Goal: Task Accomplishment & Management: Manage account settings

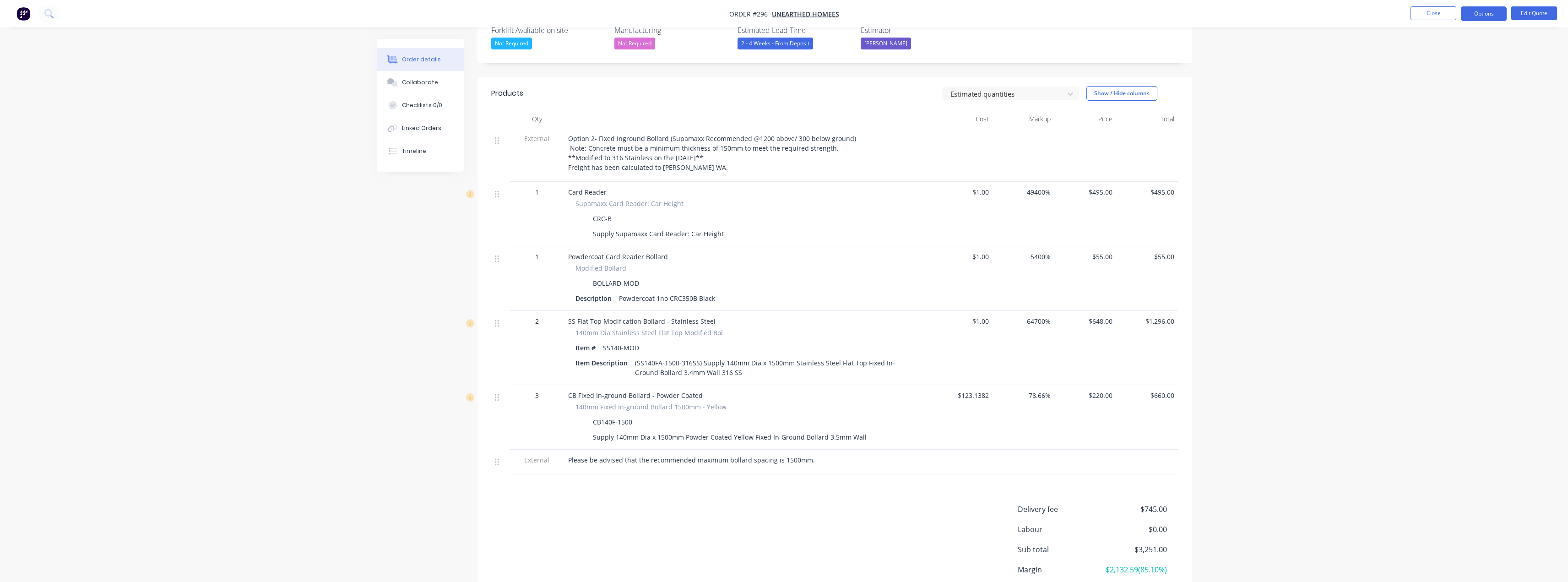
scroll to position [275, 0]
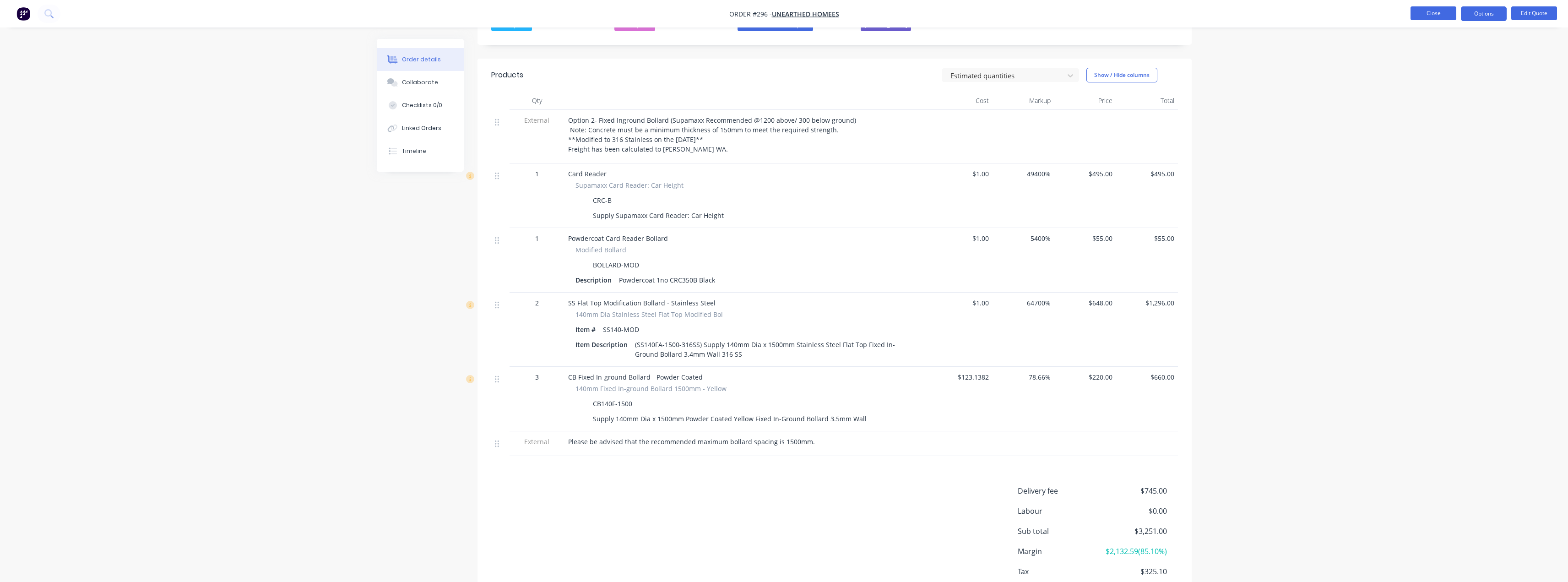
click at [1440, 12] on button "Close" at bounding box center [1433, 13] width 46 height 13
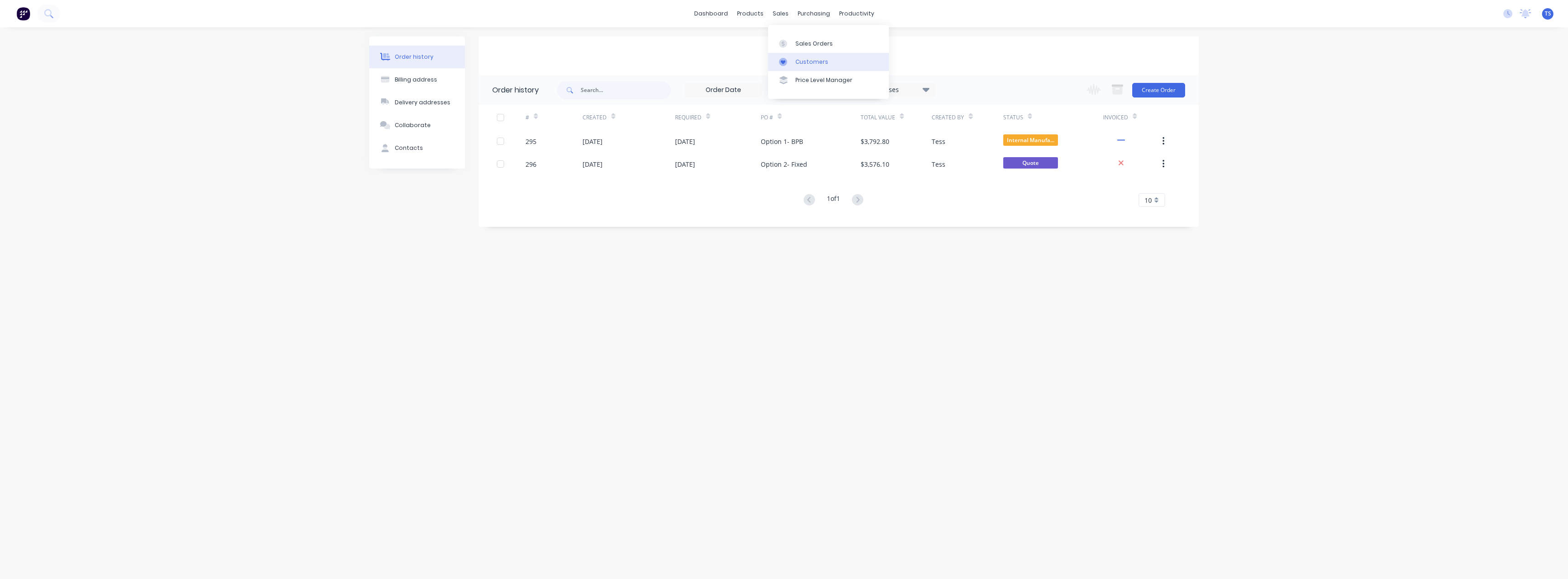
click at [798, 59] on div "Customers" at bounding box center [812, 62] width 33 height 8
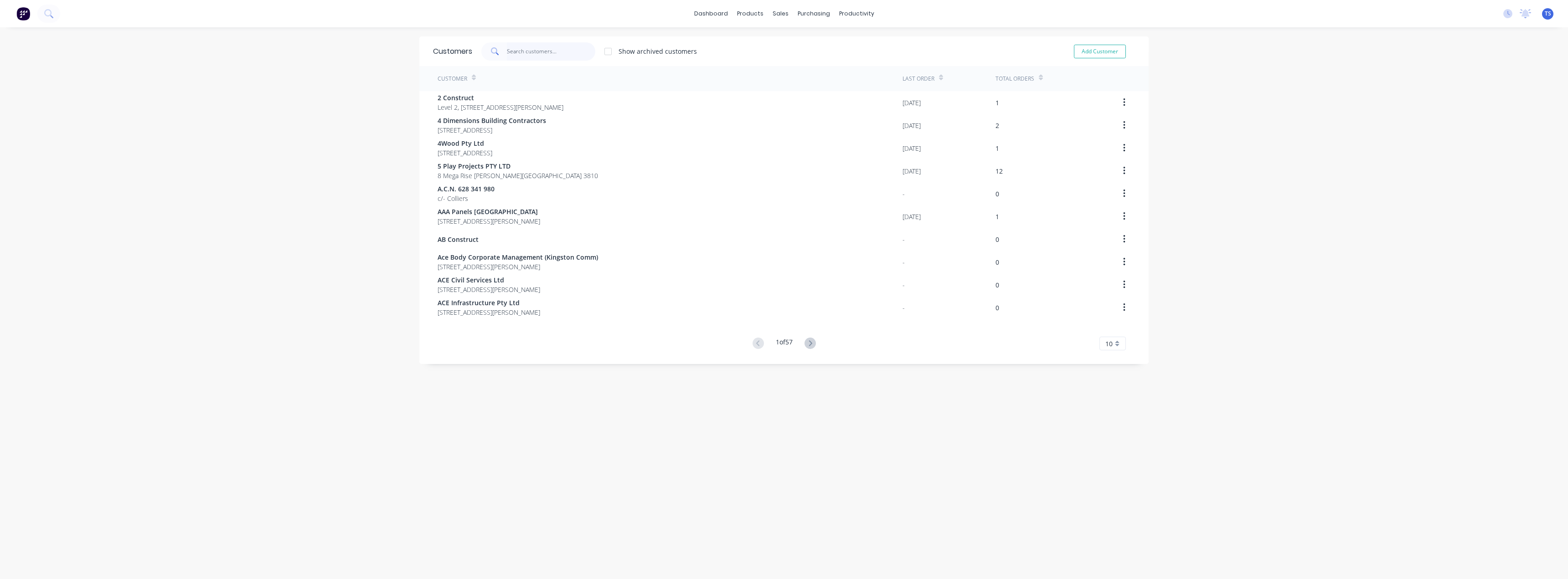
click at [544, 49] on input "text" at bounding box center [552, 51] width 89 height 18
click at [800, 43] on div "Sales Orders" at bounding box center [811, 44] width 38 height 8
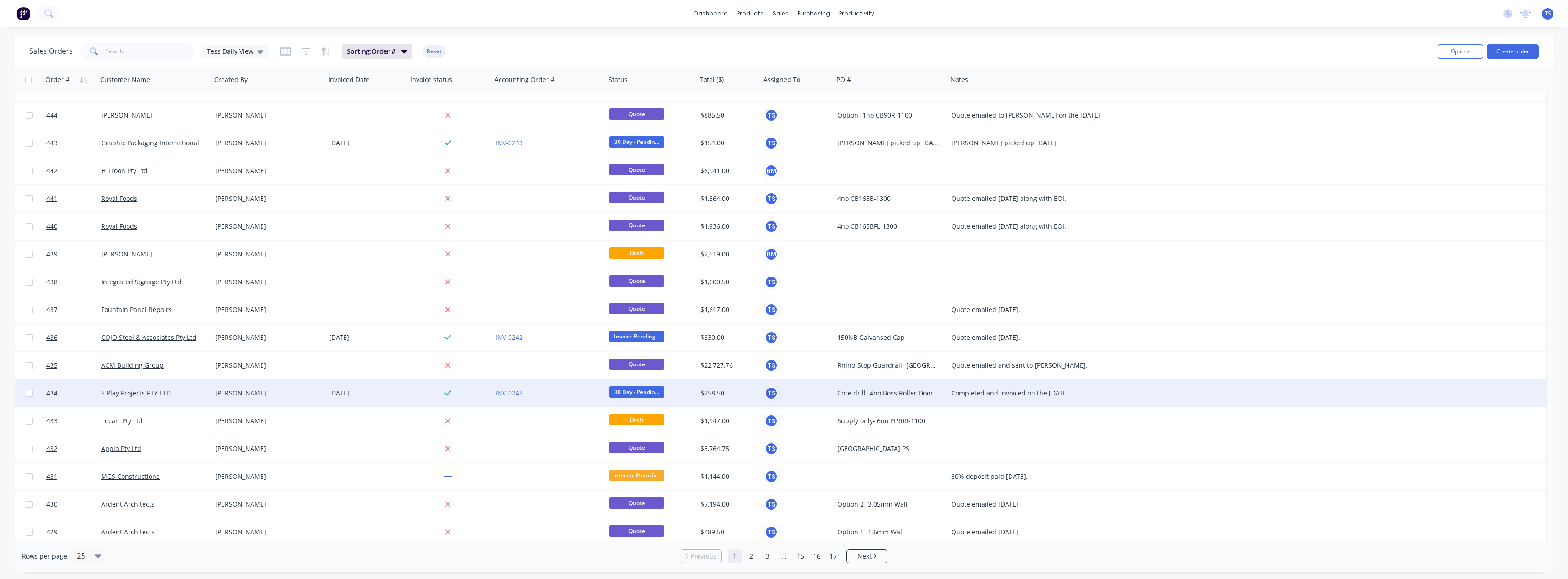
scroll to position [248, 0]
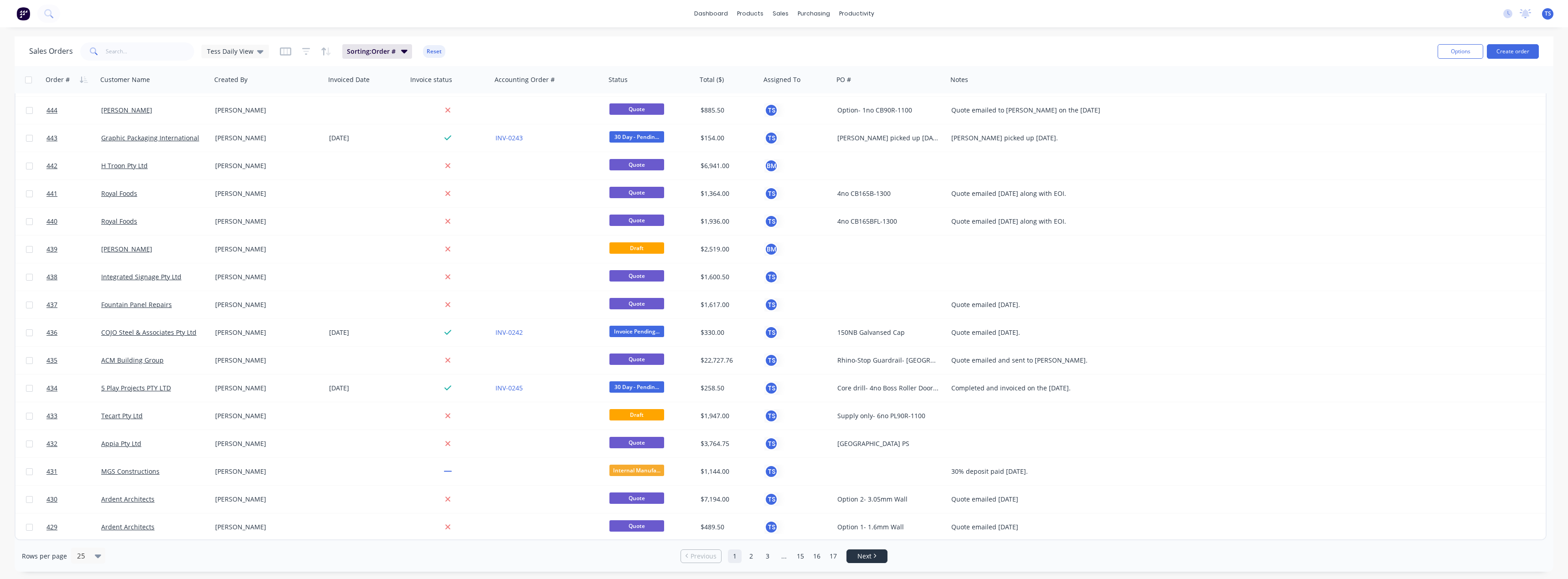
click at [867, 557] on span "Next" at bounding box center [864, 556] width 14 height 9
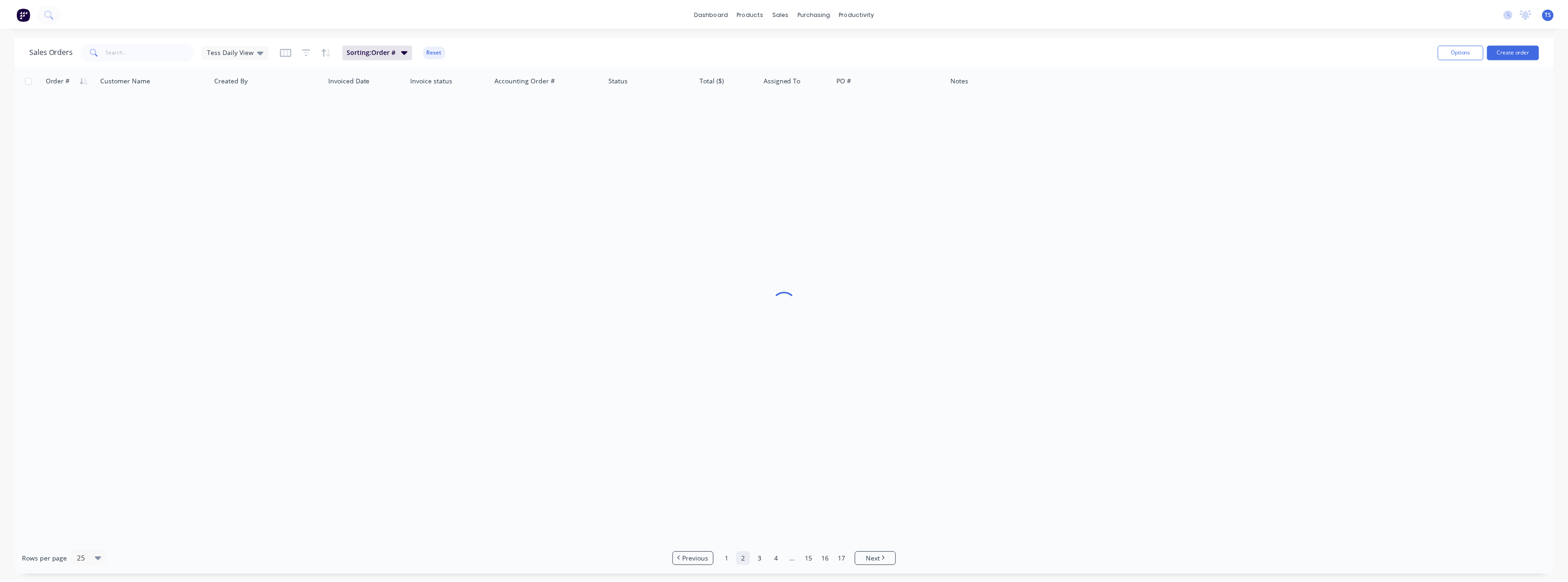
scroll to position [0, 0]
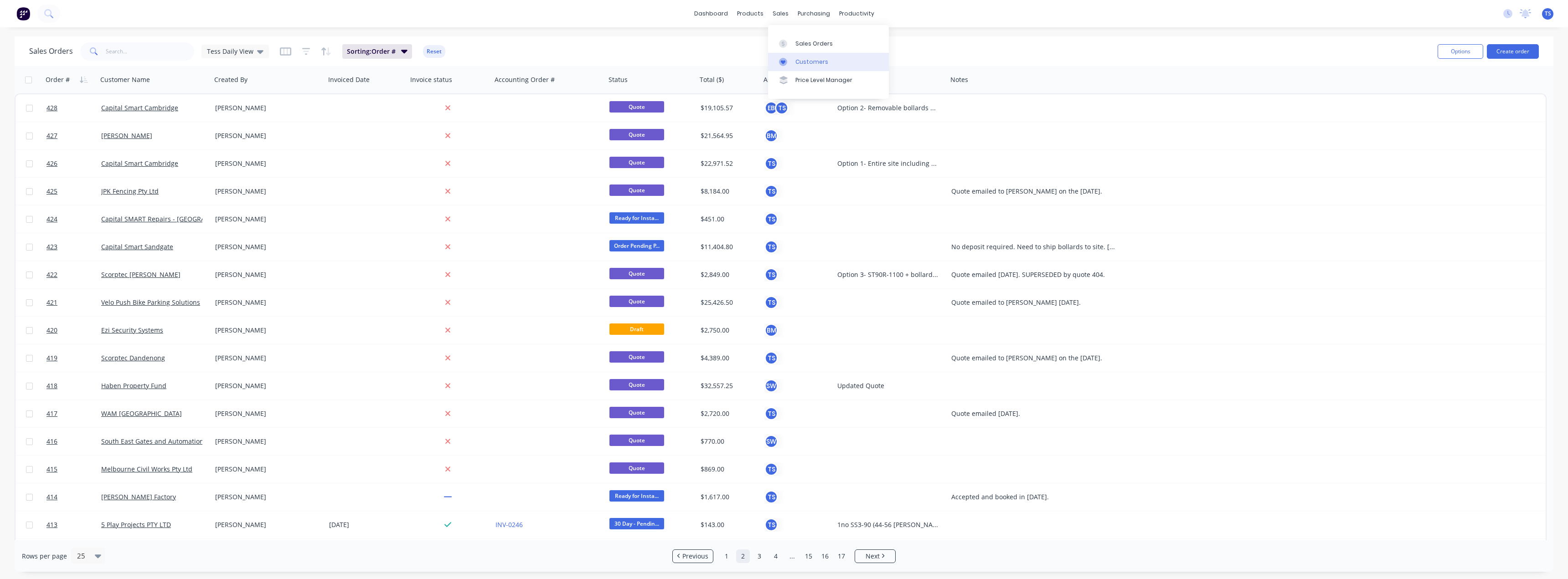
click at [795, 61] on div "Customers" at bounding box center [812, 62] width 33 height 8
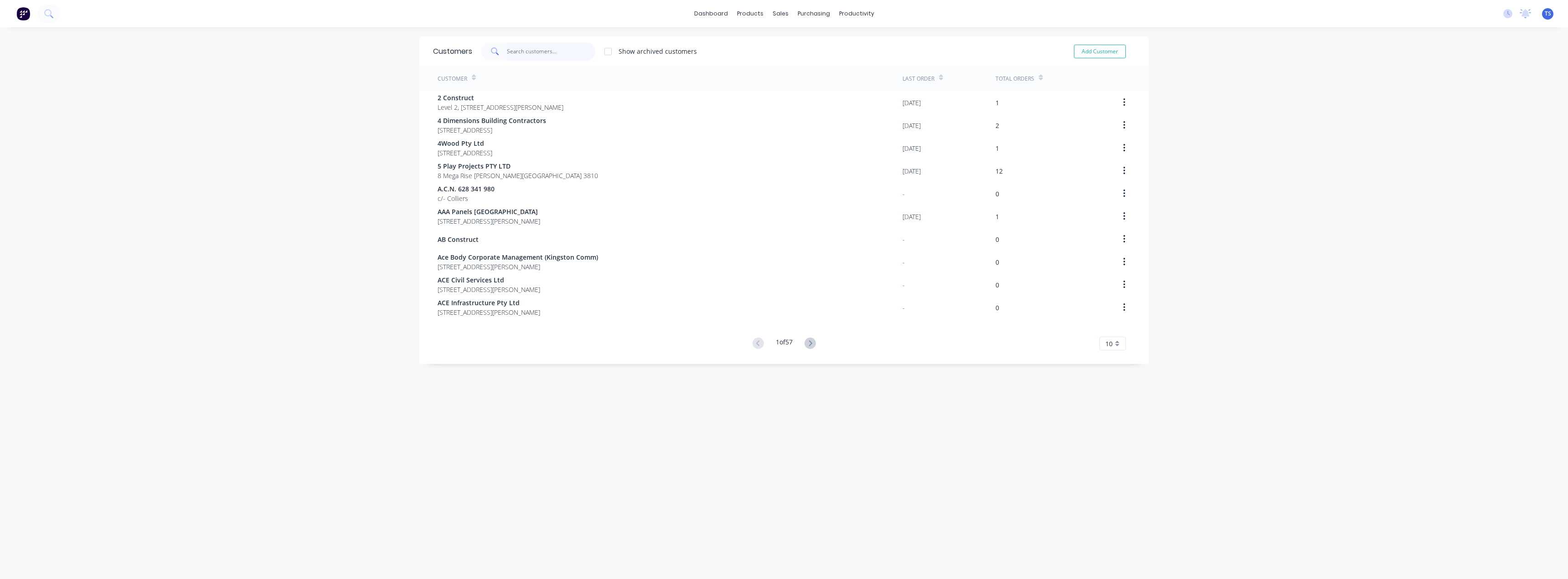
click at [535, 51] on input "text" at bounding box center [552, 51] width 89 height 18
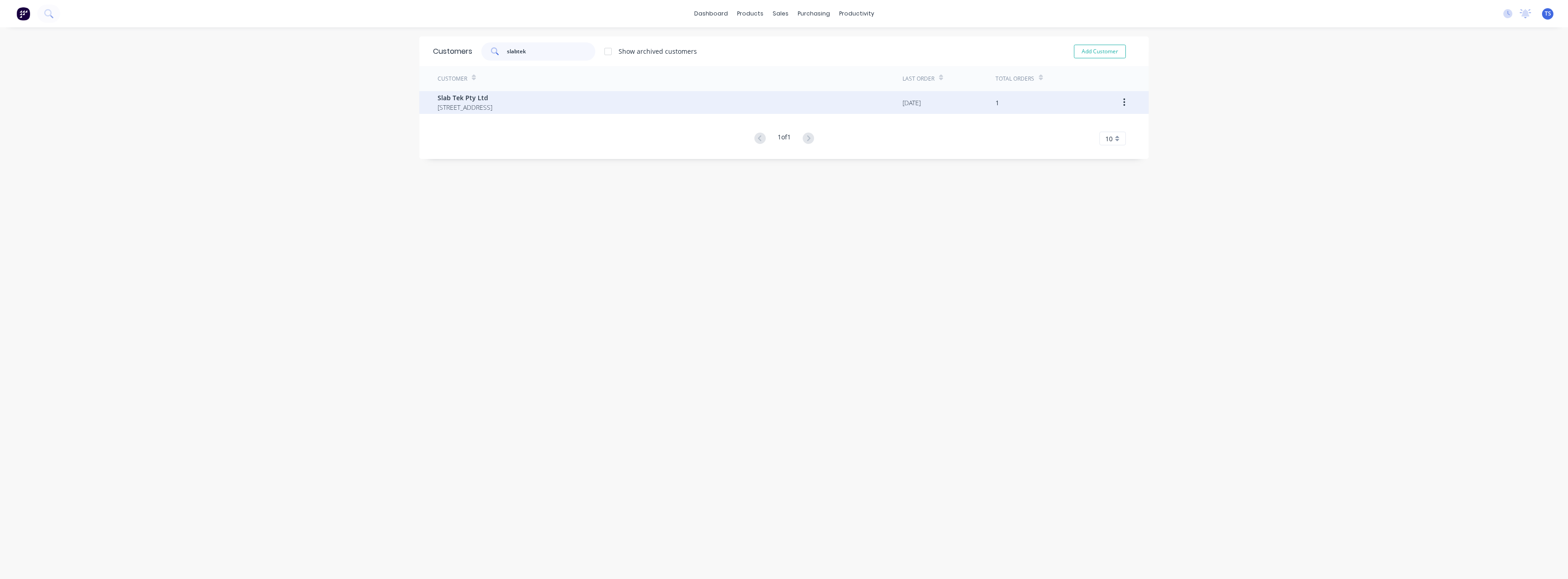
type input "slabtek"
click at [492, 99] on span "Slab Tek Pty Ltd" at bounding box center [465, 98] width 55 height 9
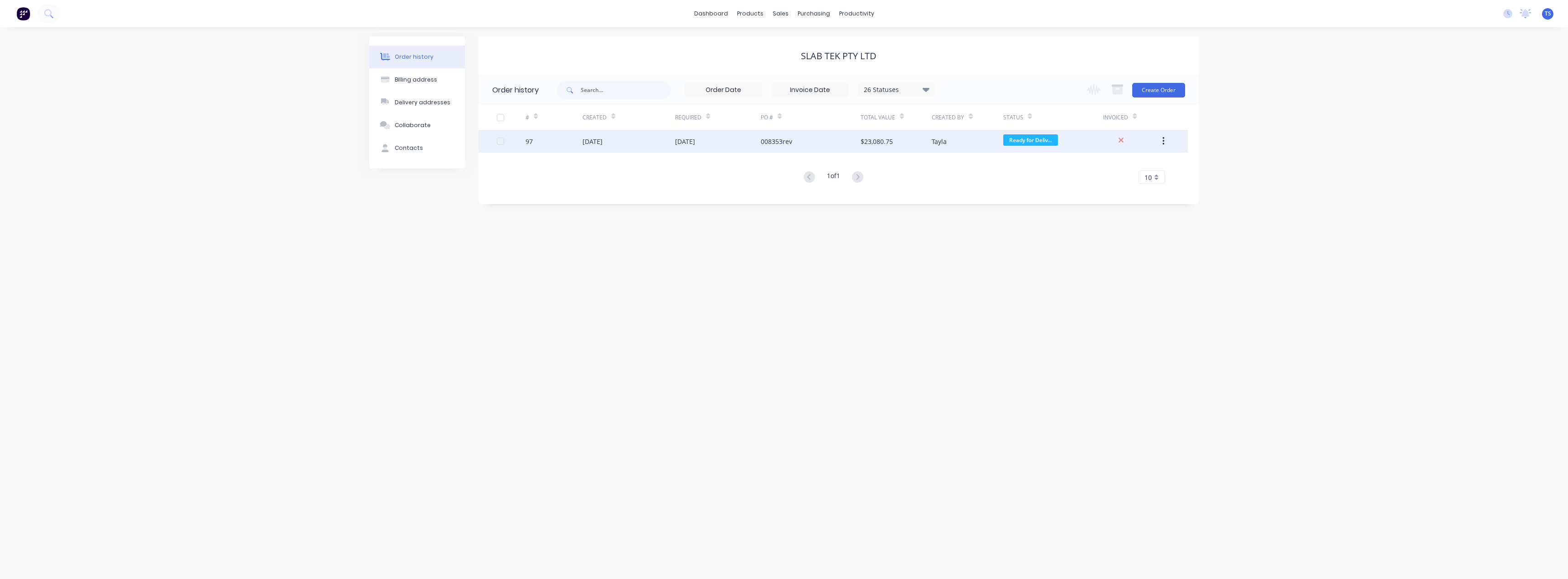
click at [766, 141] on div "008353rev" at bounding box center [777, 141] width 31 height 9
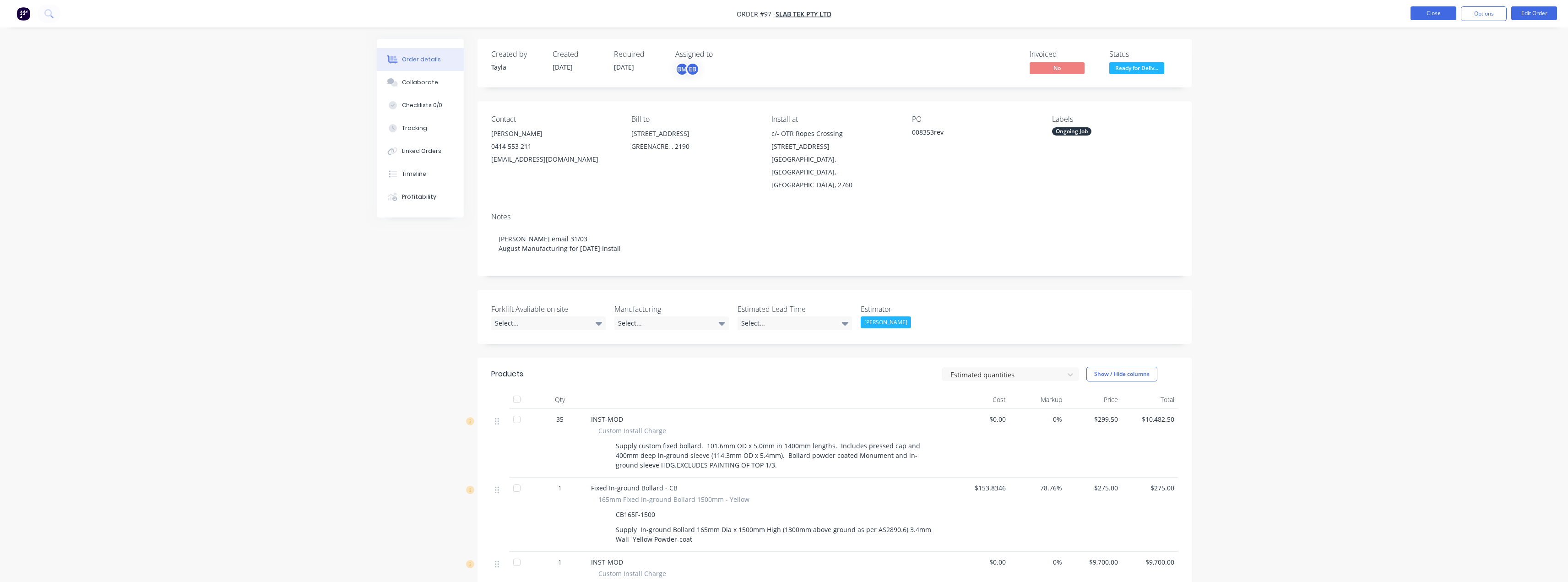
click at [1442, 13] on button "Close" at bounding box center [1433, 13] width 46 height 13
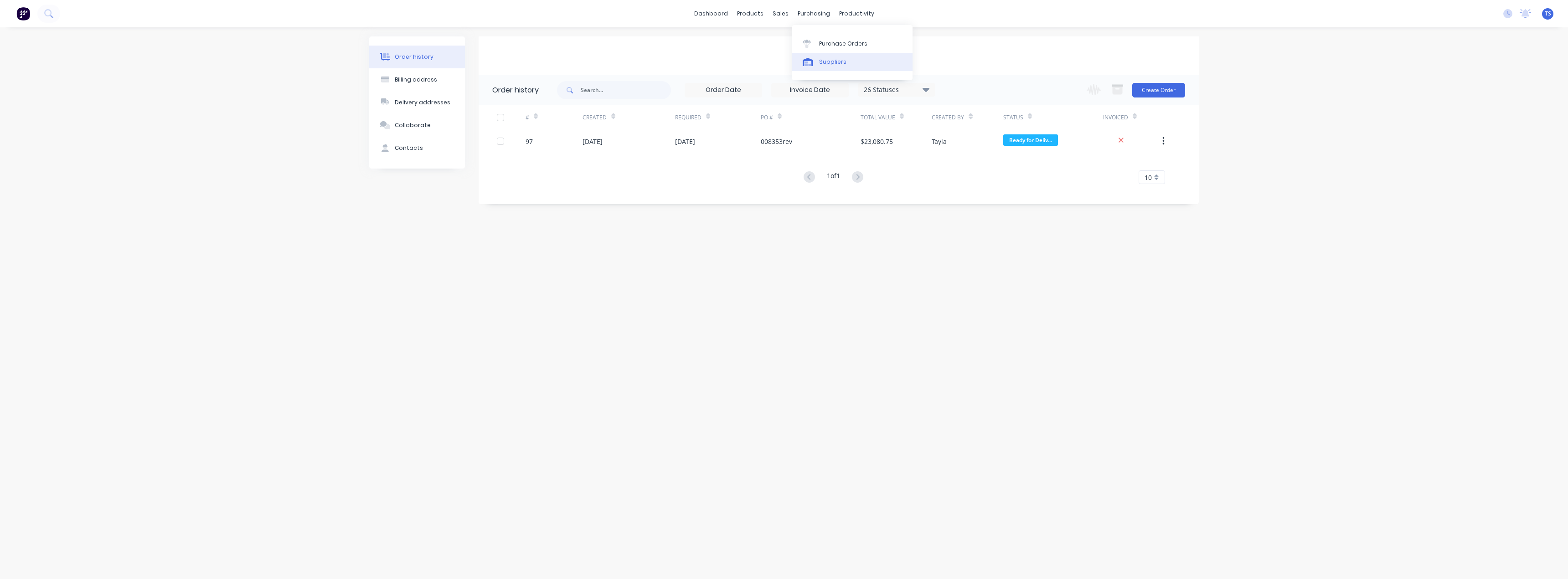
click at [822, 61] on div "Suppliers" at bounding box center [832, 62] width 27 height 8
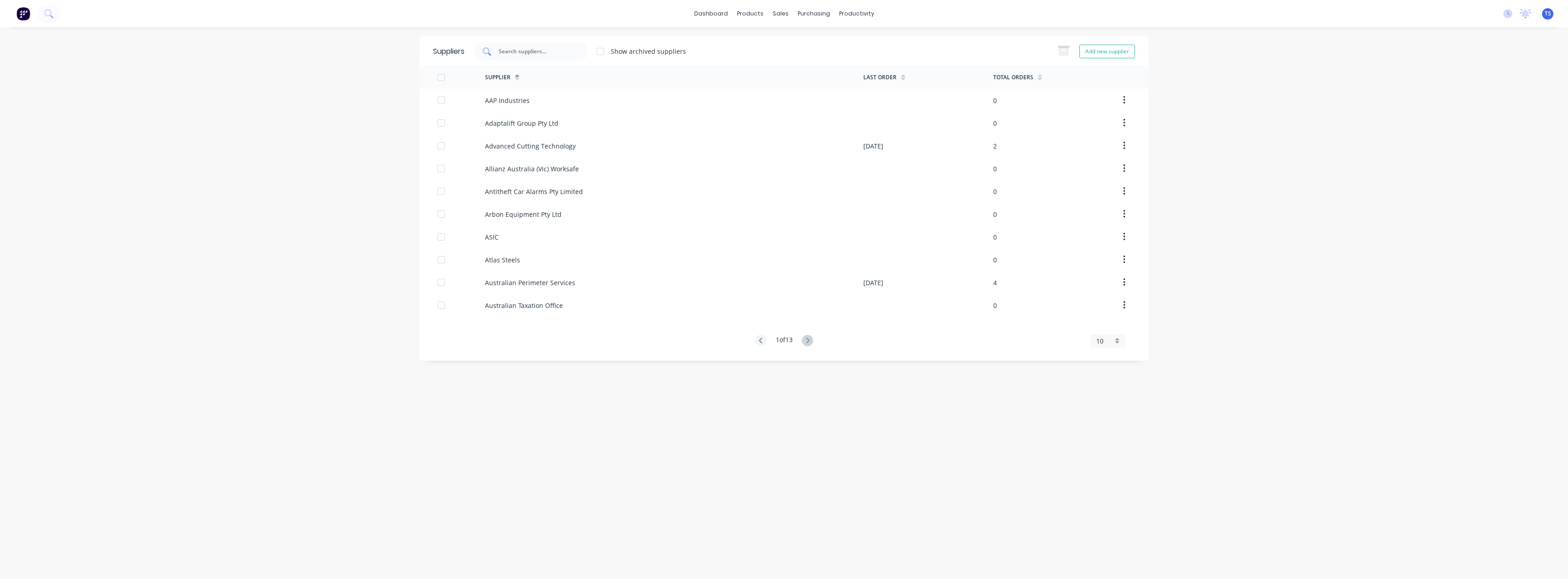
click at [578, 46] on div at bounding box center [530, 51] width 114 height 18
type input "ashford"
drag, startPoint x: 560, startPoint y: 53, endPoint x: 503, endPoint y: 59, distance: 57.3
click at [467, 55] on div "ashford Show archived suppliers" at bounding box center [574, 51] width 221 height 18
click at [1115, 51] on button "Add new supplier" at bounding box center [1106, 51] width 55 height 13
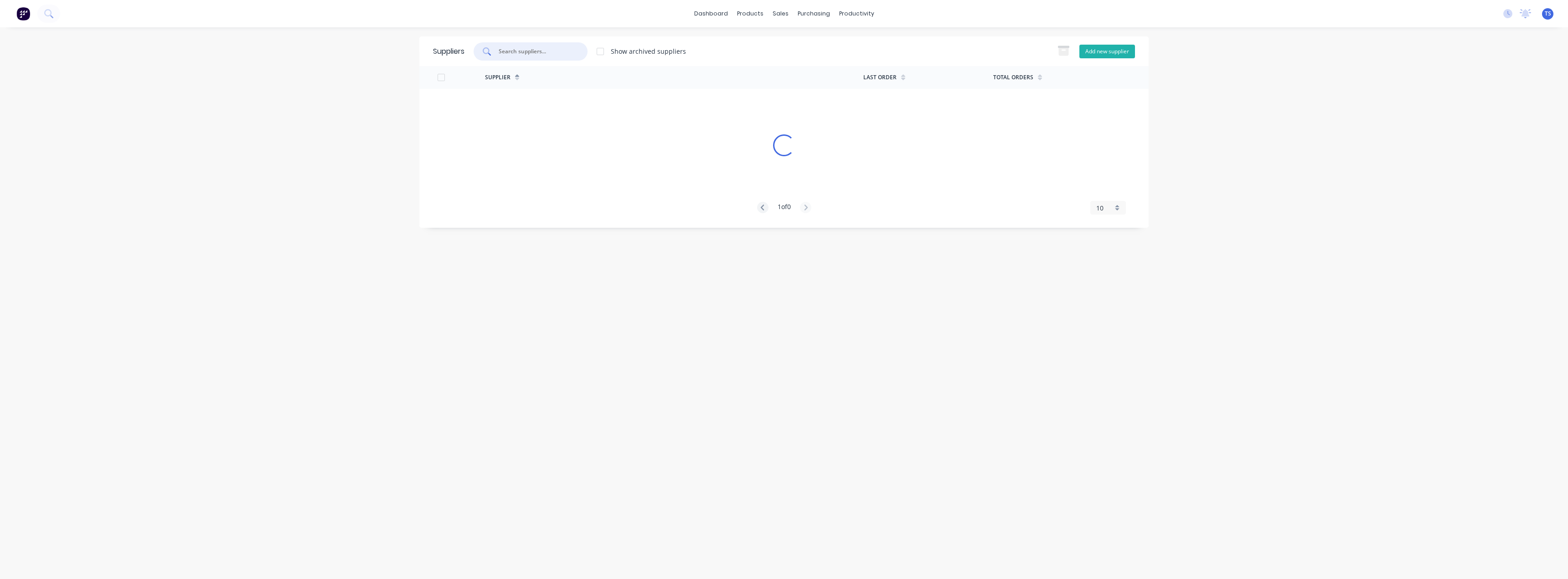
select select "AU"
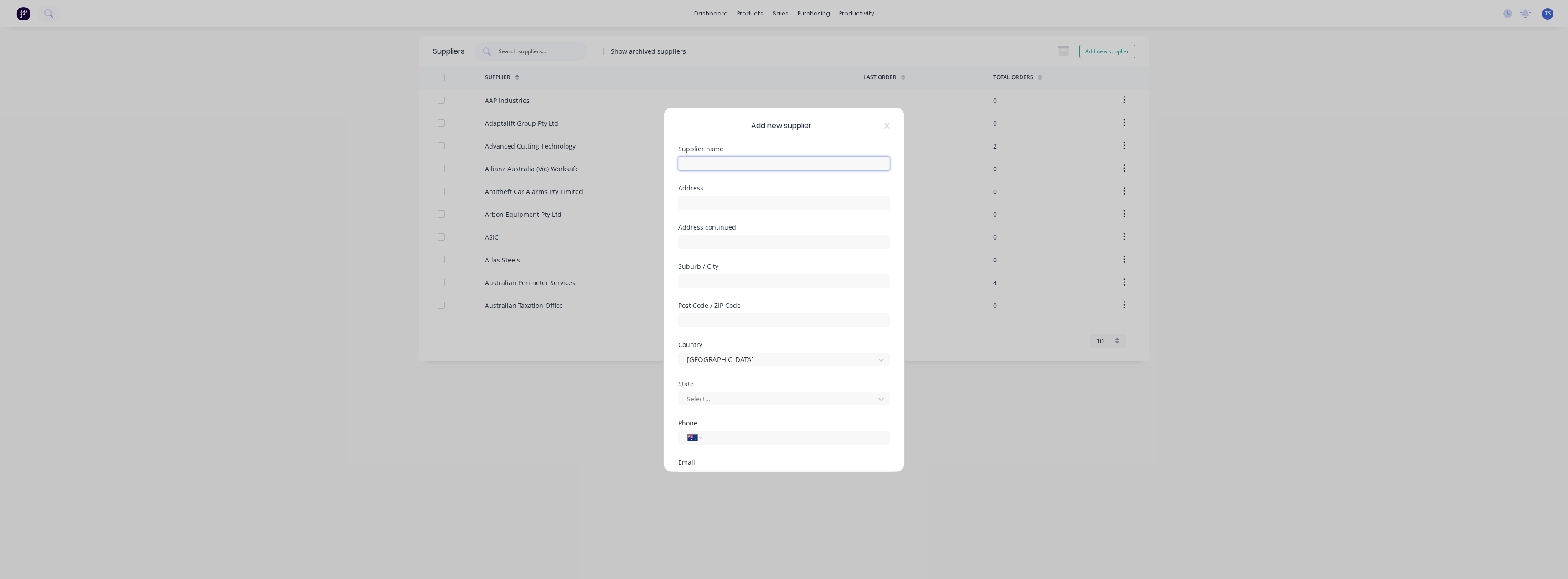
click at [697, 160] on input "text" at bounding box center [784, 163] width 212 height 13
type input "Ashford Constructions PTY LTD"
click at [683, 422] on div at bounding box center [681, 425] width 18 height 18
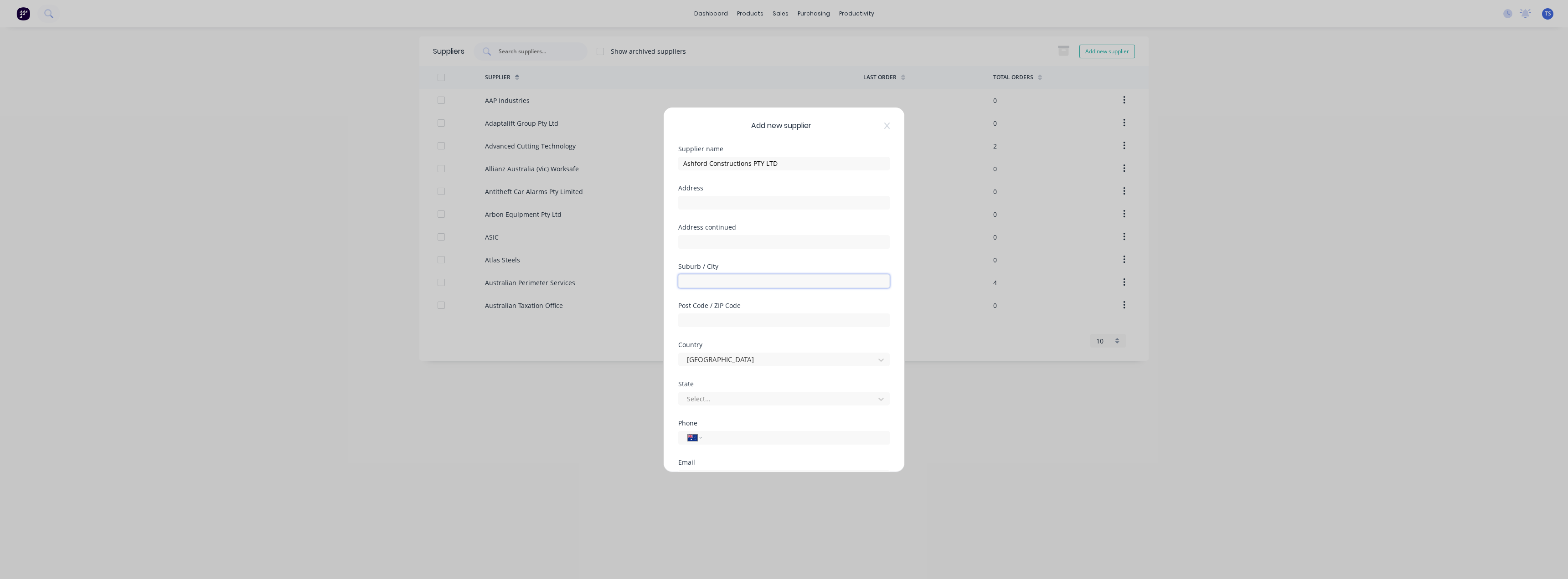
click at [697, 279] on input "text" at bounding box center [784, 281] width 212 height 13
click at [690, 322] on input "text" at bounding box center [784, 320] width 212 height 13
click at [698, 402] on div at bounding box center [778, 399] width 184 height 12
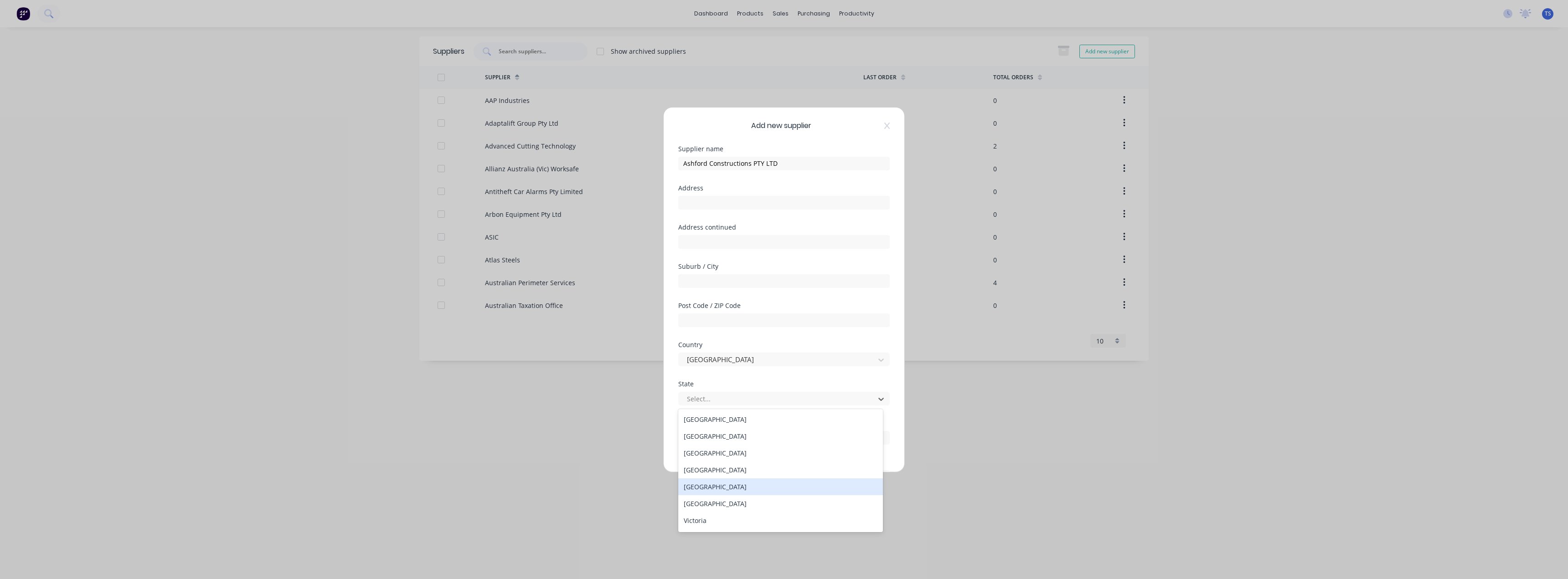
click at [706, 491] on div "[GEOGRAPHIC_DATA]" at bounding box center [780, 487] width 205 height 17
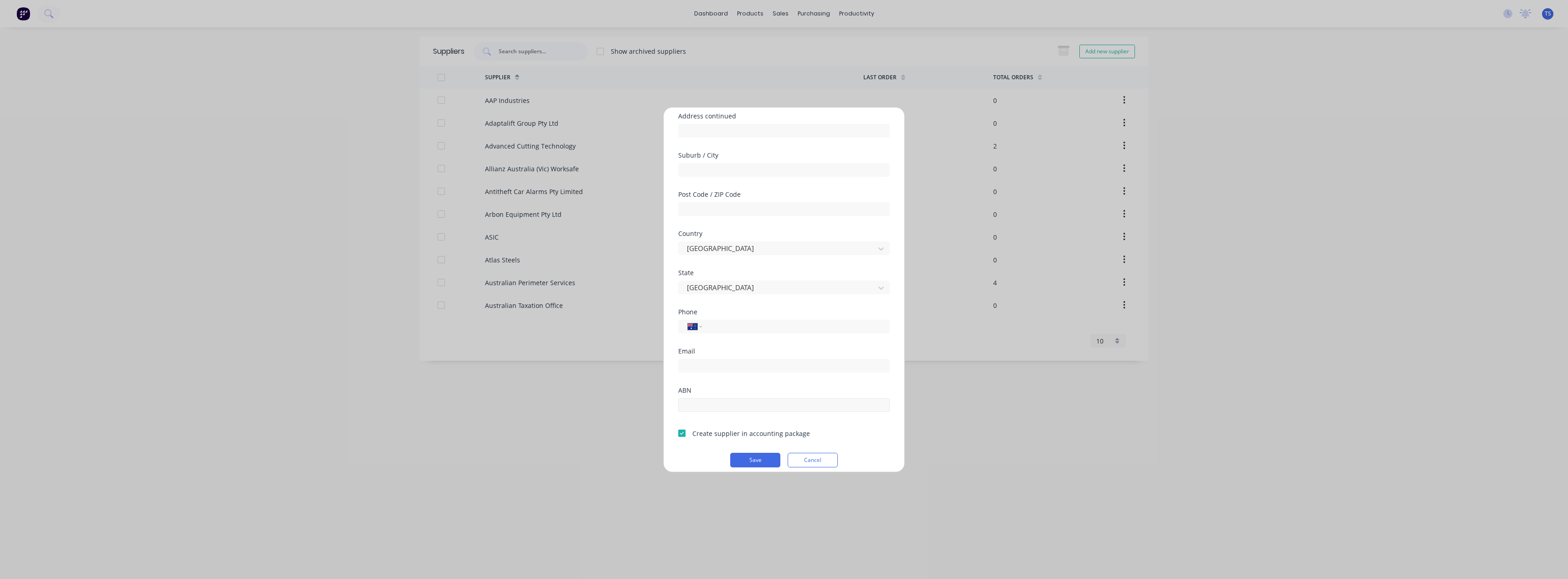
scroll to position [120, 0]
click at [753, 451] on button "Save" at bounding box center [755, 452] width 50 height 15
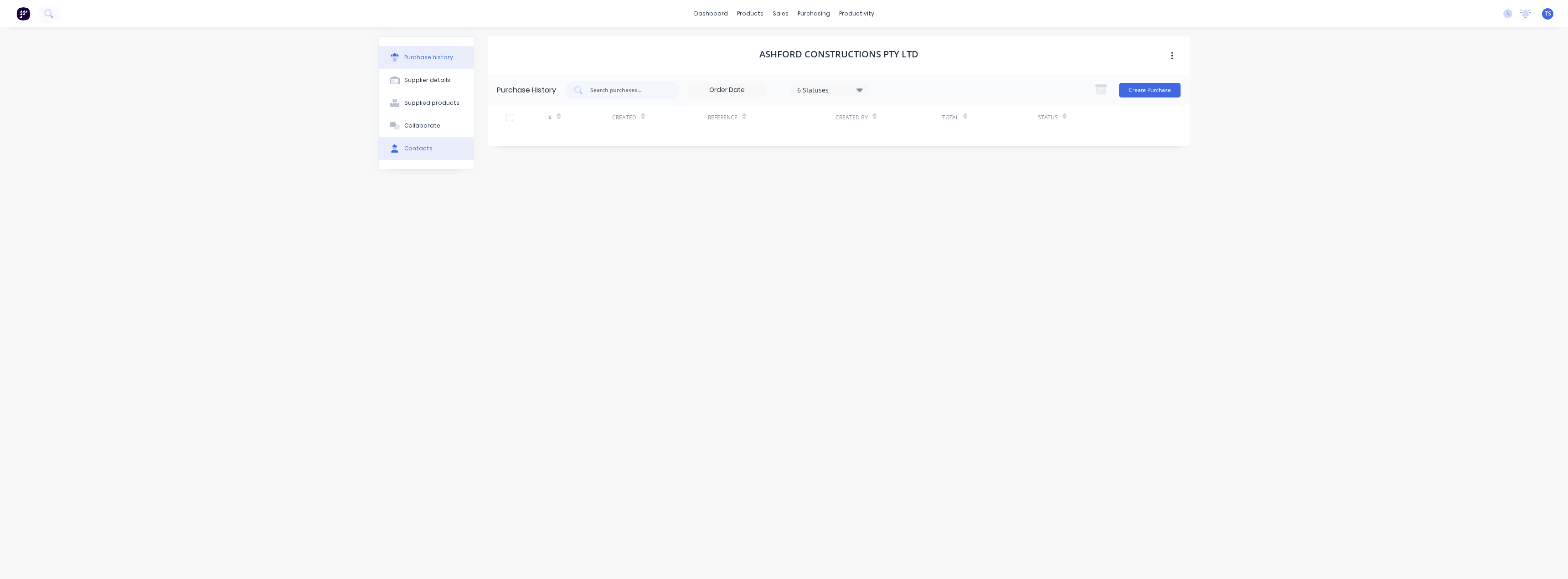
click at [402, 148] on button "Contacts" at bounding box center [426, 148] width 95 height 23
click at [1153, 85] on button "Add contact" at bounding box center [1159, 90] width 42 height 13
select select "AU"
click at [535, 120] on div "New Contact" at bounding box center [530, 119] width 44 height 29
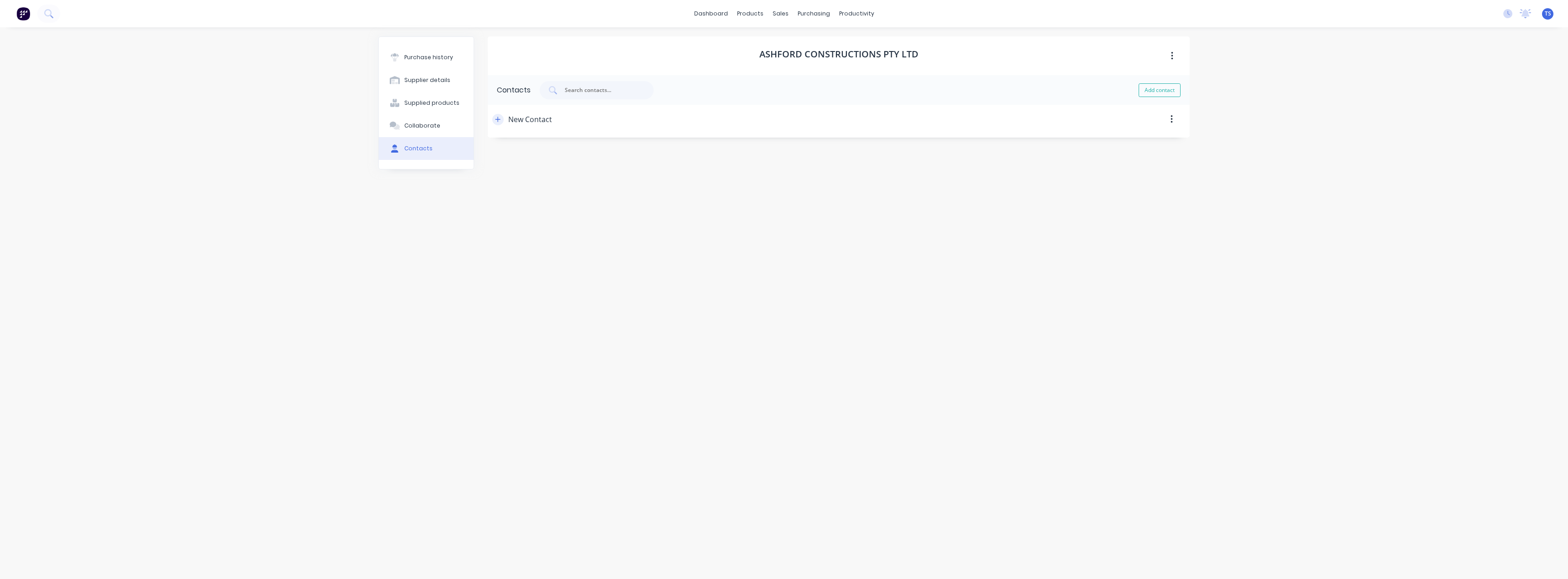
click at [495, 119] on icon "button" at bounding box center [497, 120] width 5 height 6
drag, startPoint x: 559, startPoint y: 159, endPoint x: 481, endPoint y: 156, distance: 78.1
click at [481, 156] on div "Purchase history Supplier details Supplied products Collaborate Contacts Ashfor…" at bounding box center [784, 298] width 811 height 524
type input "[PERSON_NAME]"
click at [541, 198] on input at bounding box center [565, 194] width 127 height 13
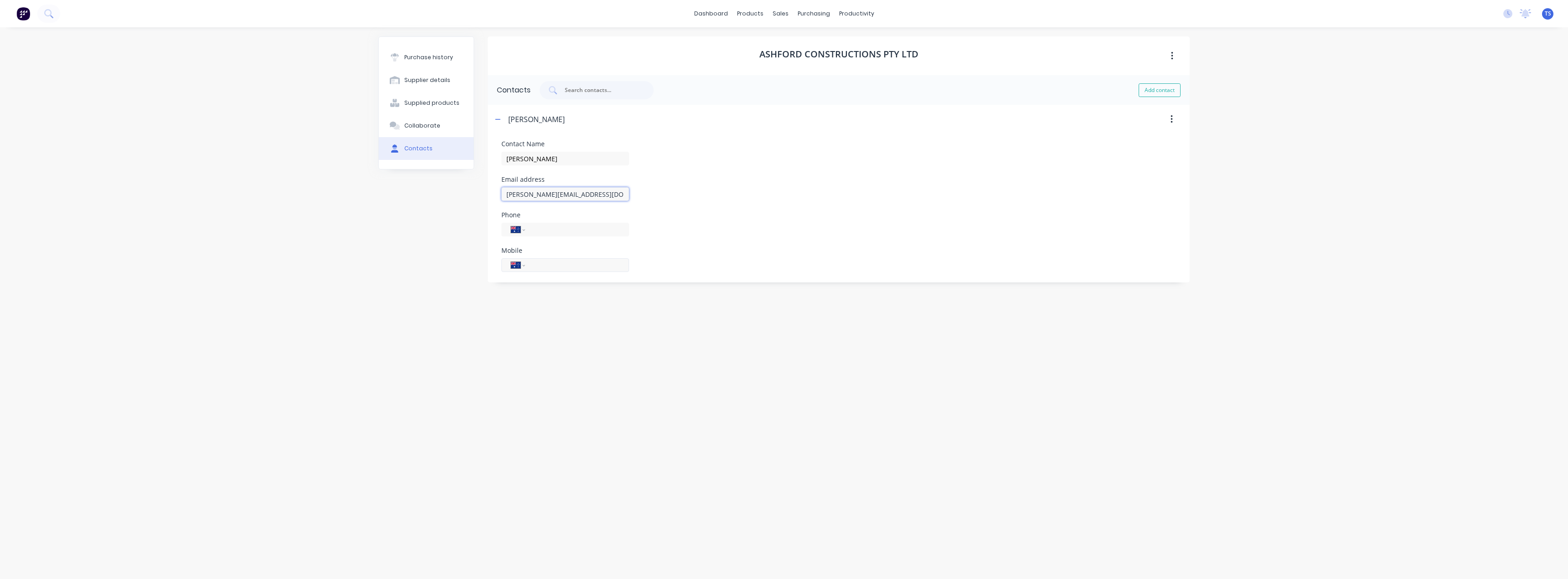
type input "[PERSON_NAME][EMAIL_ADDRESS][DOMAIN_NAME]"
click at [533, 265] on input "tel" at bounding box center [575, 265] width 88 height 10
type input "0418 832 088"
drag, startPoint x: 509, startPoint y: 360, endPoint x: 535, endPoint y: 291, distance: 73.7
click at [509, 360] on div "Ashford Constructions PTY LTD Contacts Add contact [PERSON_NAME] Contact Name […" at bounding box center [838, 298] width 702 height 524
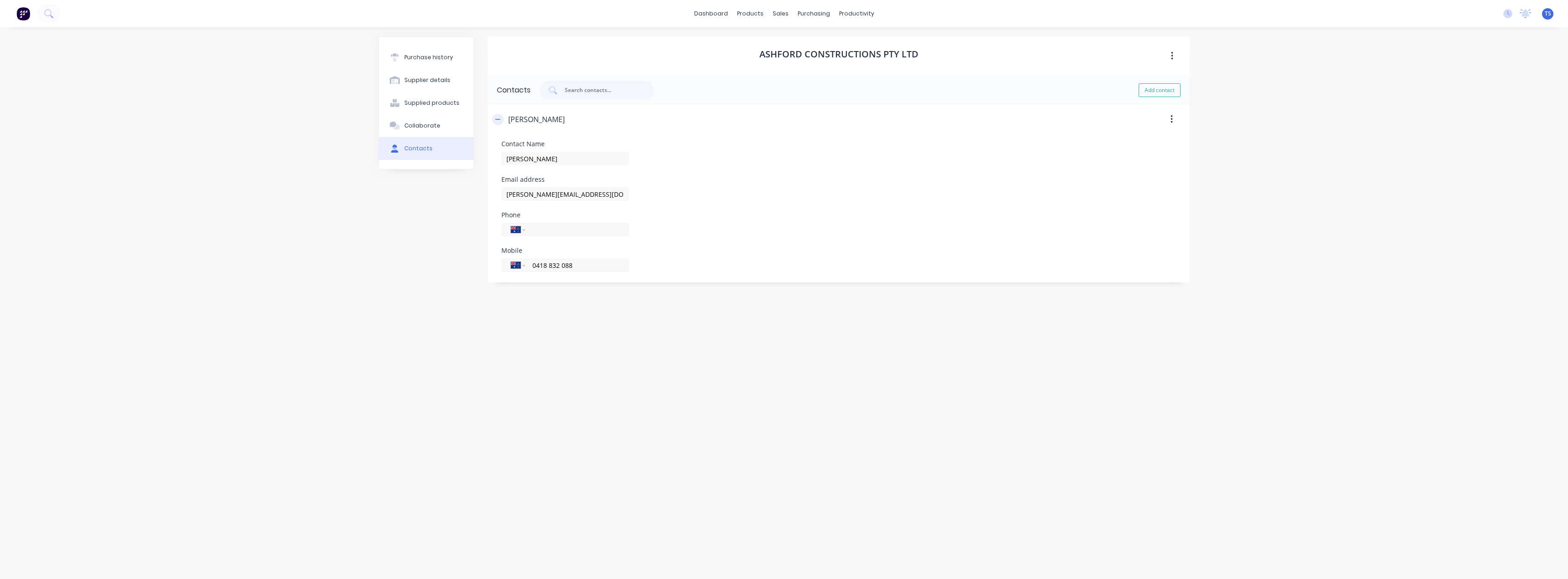
click at [495, 119] on button "button" at bounding box center [498, 120] width 12 height 12
click at [441, 56] on div "Purchase history" at bounding box center [428, 57] width 48 height 8
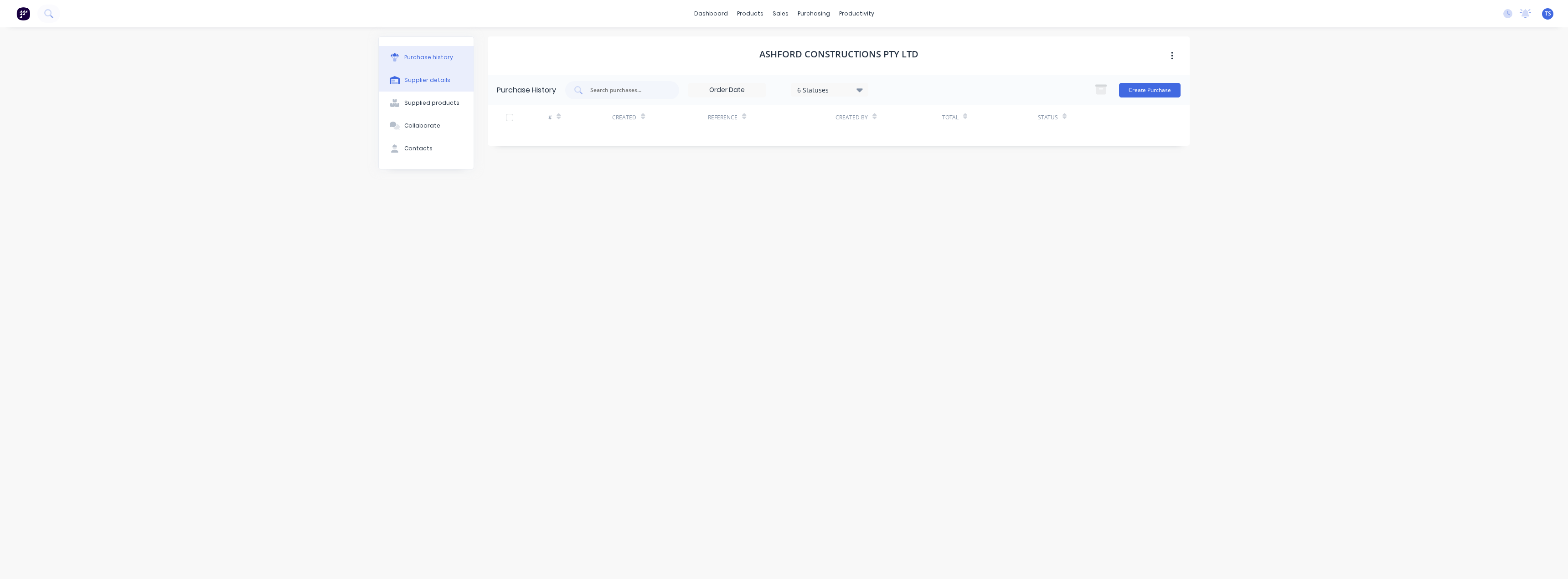
click at [437, 80] on div "Supplier details" at bounding box center [427, 80] width 46 height 8
select select "AU"
click at [429, 56] on div "Purchase history" at bounding box center [428, 57] width 48 height 8
click at [419, 80] on div "Supplier details" at bounding box center [427, 80] width 46 height 8
select select "AU"
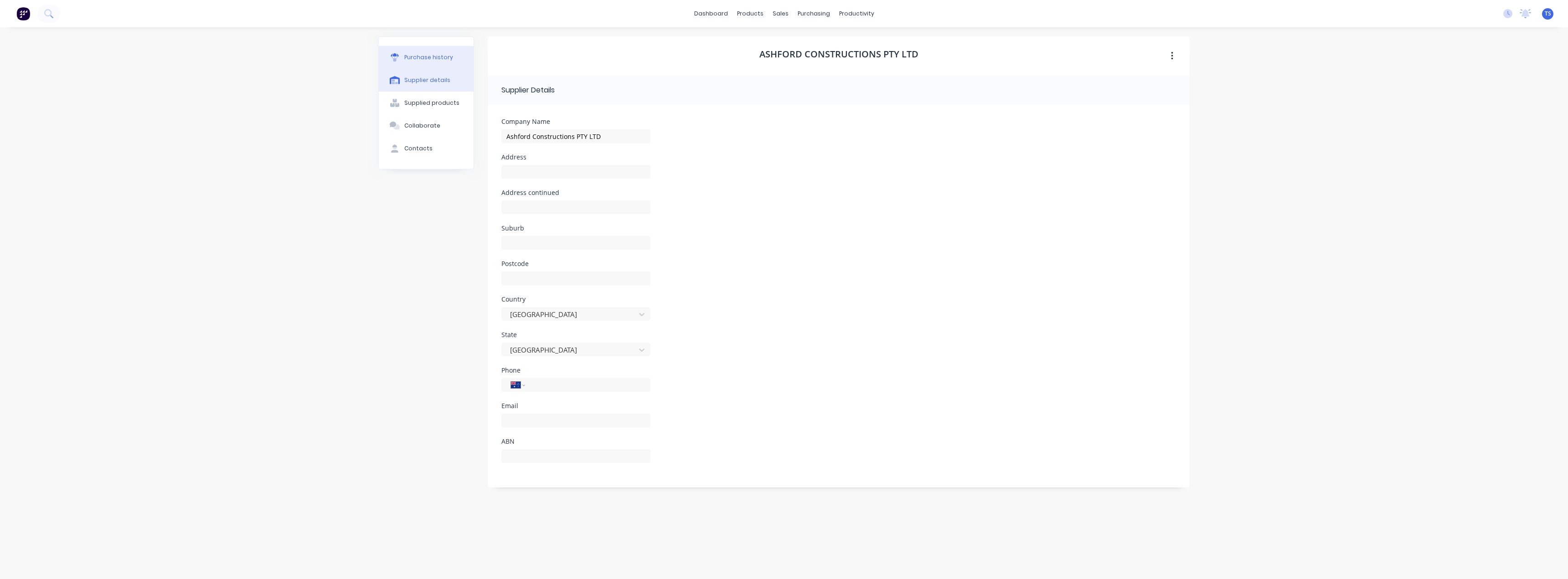
click at [420, 52] on button "Purchase history" at bounding box center [426, 57] width 95 height 23
click at [1145, 88] on button "Create Purchase" at bounding box center [1149, 90] width 62 height 15
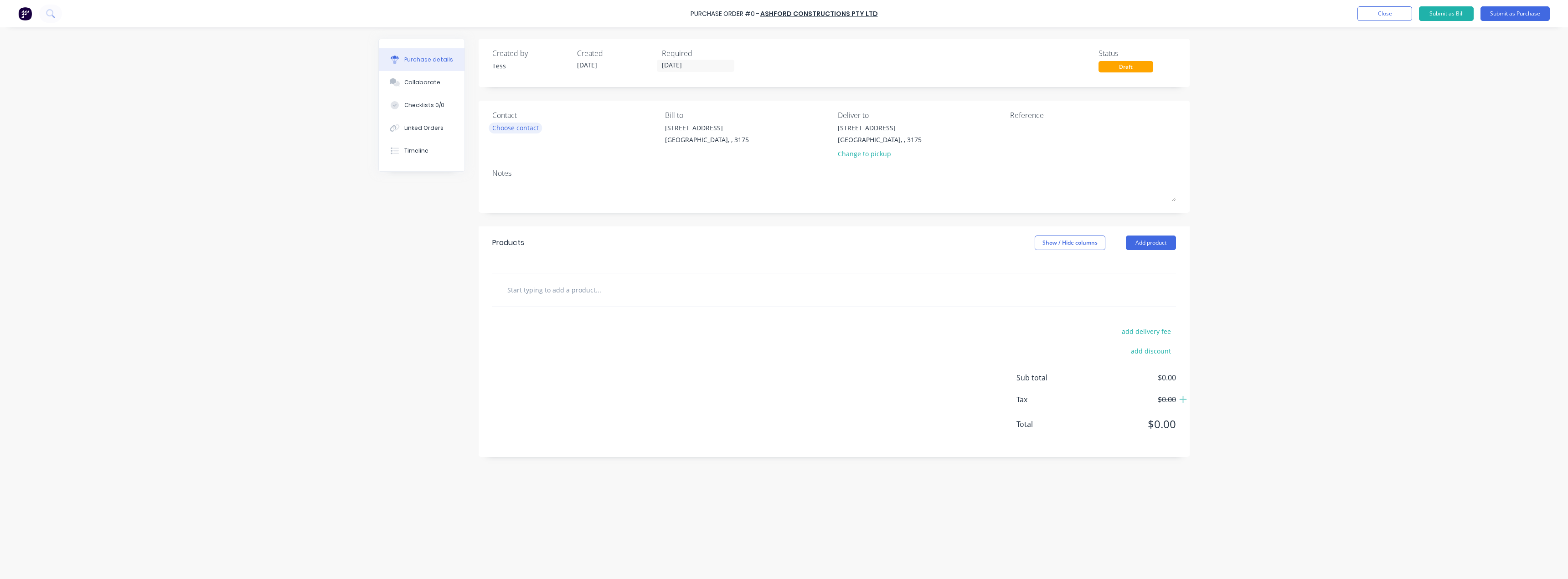
click at [507, 130] on div "Choose contact" at bounding box center [515, 127] width 46 height 9
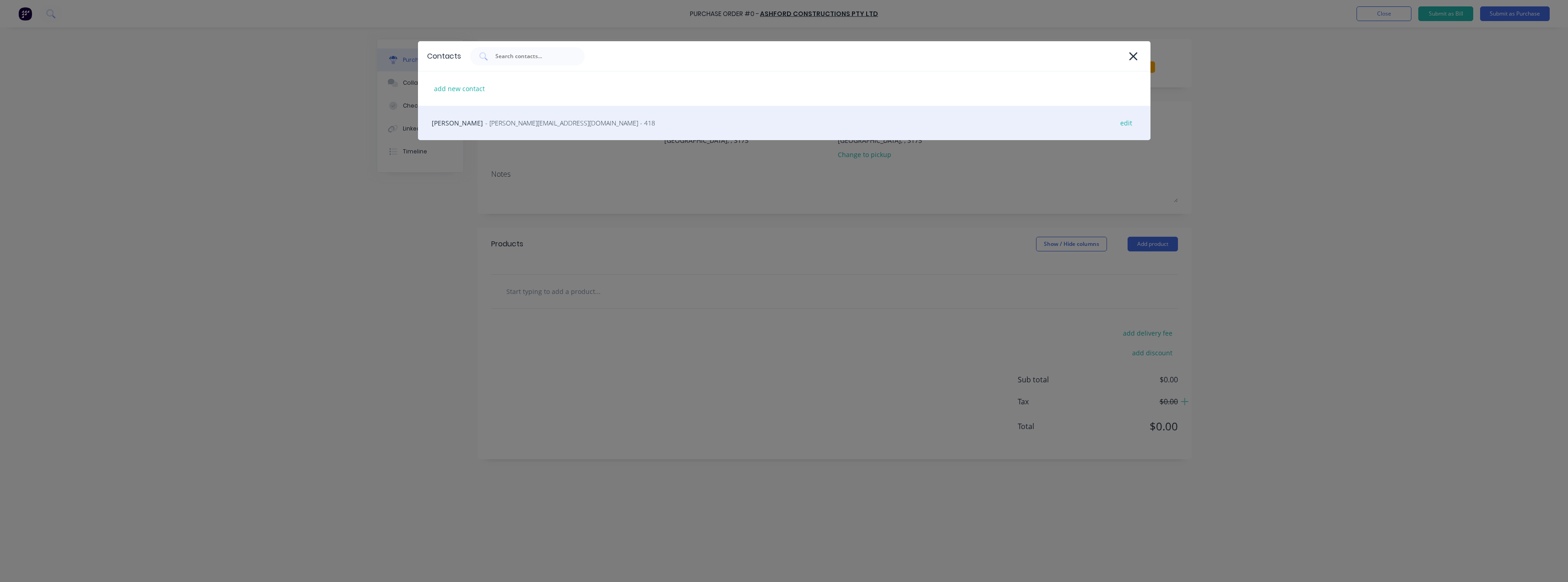
click at [501, 122] on span "- [PERSON_NAME][EMAIL_ADDRESS][DOMAIN_NAME] - 418" at bounding box center [570, 123] width 170 height 9
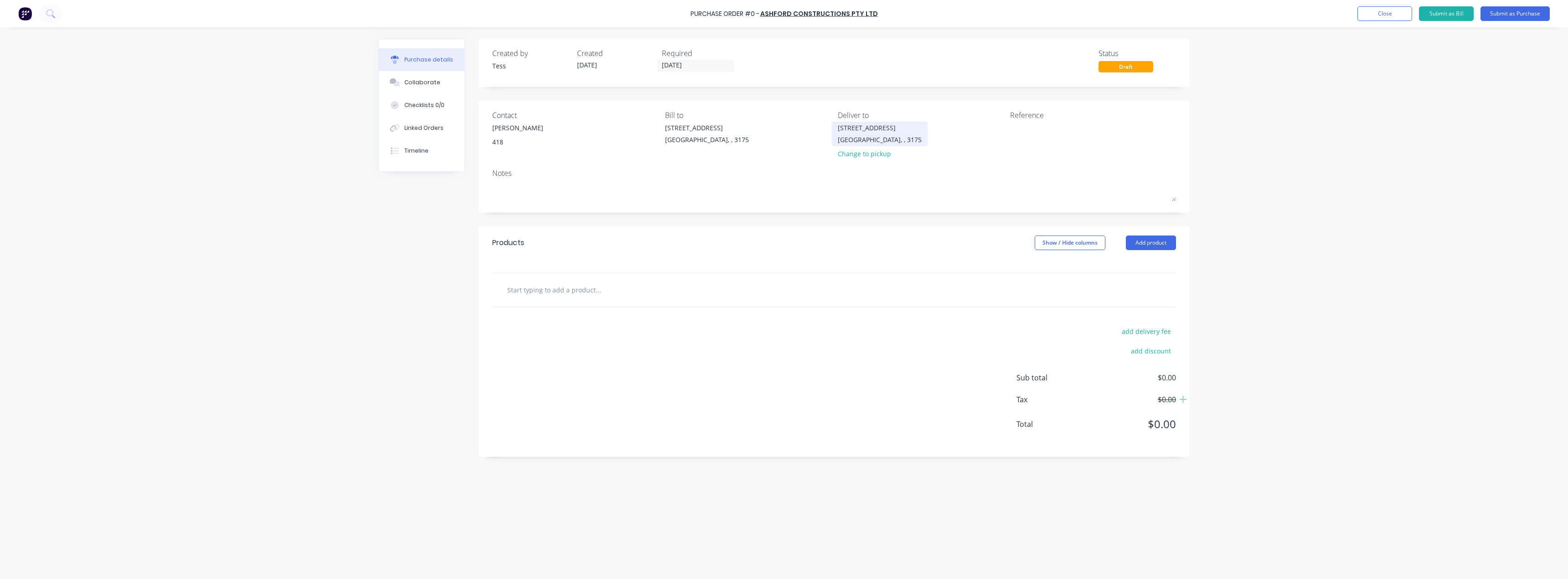
click at [857, 137] on div "[GEOGRAPHIC_DATA], , 3175" at bounding box center [879, 140] width 84 height 9
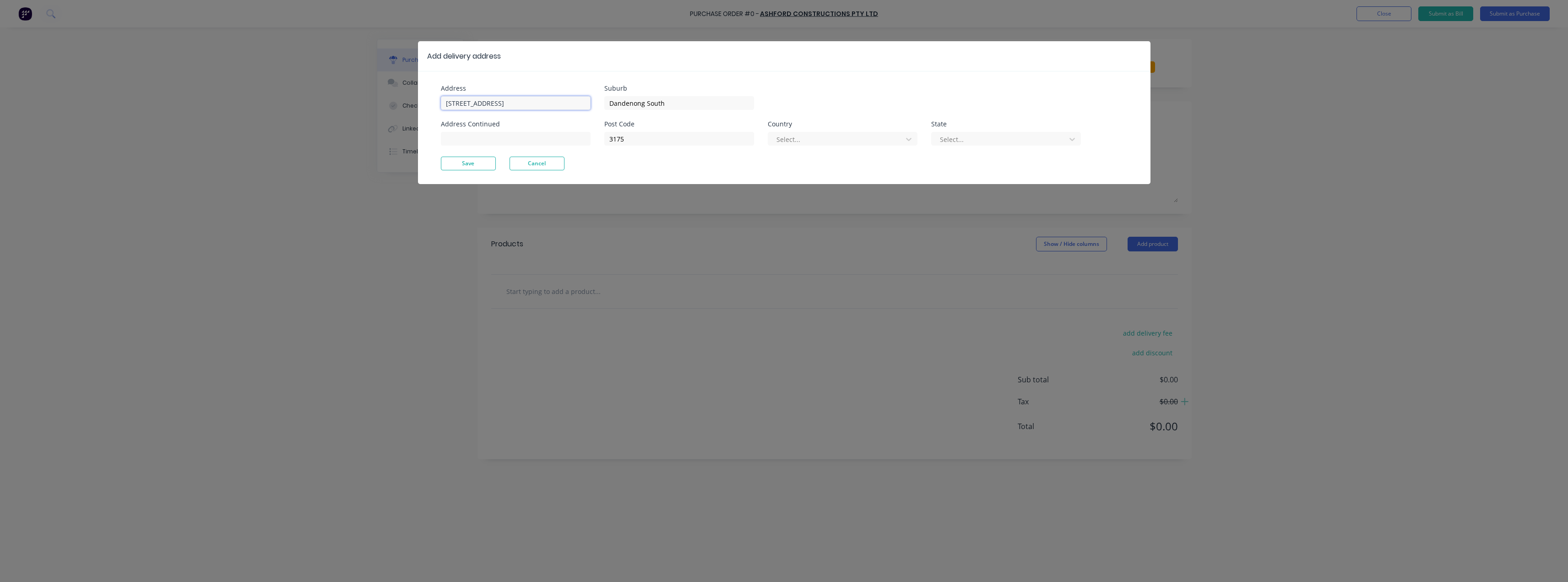
drag, startPoint x: 529, startPoint y: 104, endPoint x: 403, endPoint y: 104, distance: 126.0
click at [402, 104] on div "Add delivery address Address [STREET_ADDRESS][GEOGRAPHIC_DATA] Continued Suburb…" at bounding box center [784, 291] width 1568 height 582
click at [538, 159] on button "Cancel" at bounding box center [537, 163] width 55 height 13
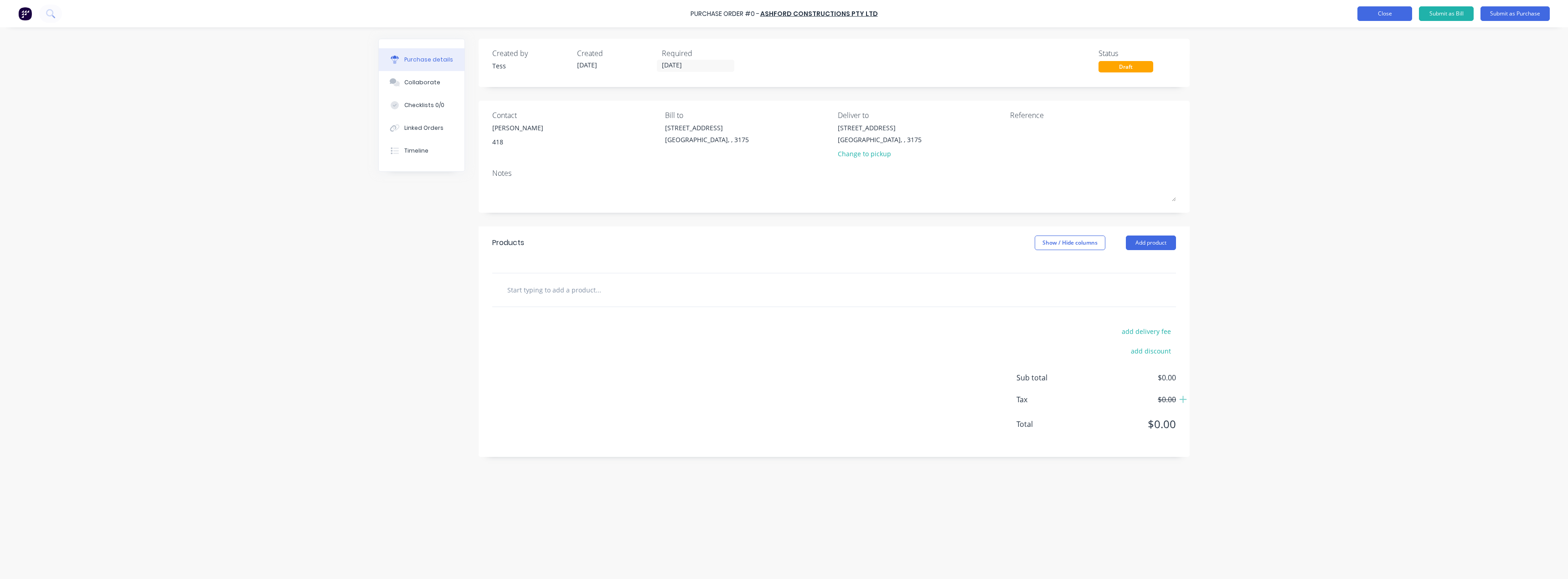
click at [1379, 12] on button "Close" at bounding box center [1384, 13] width 55 height 15
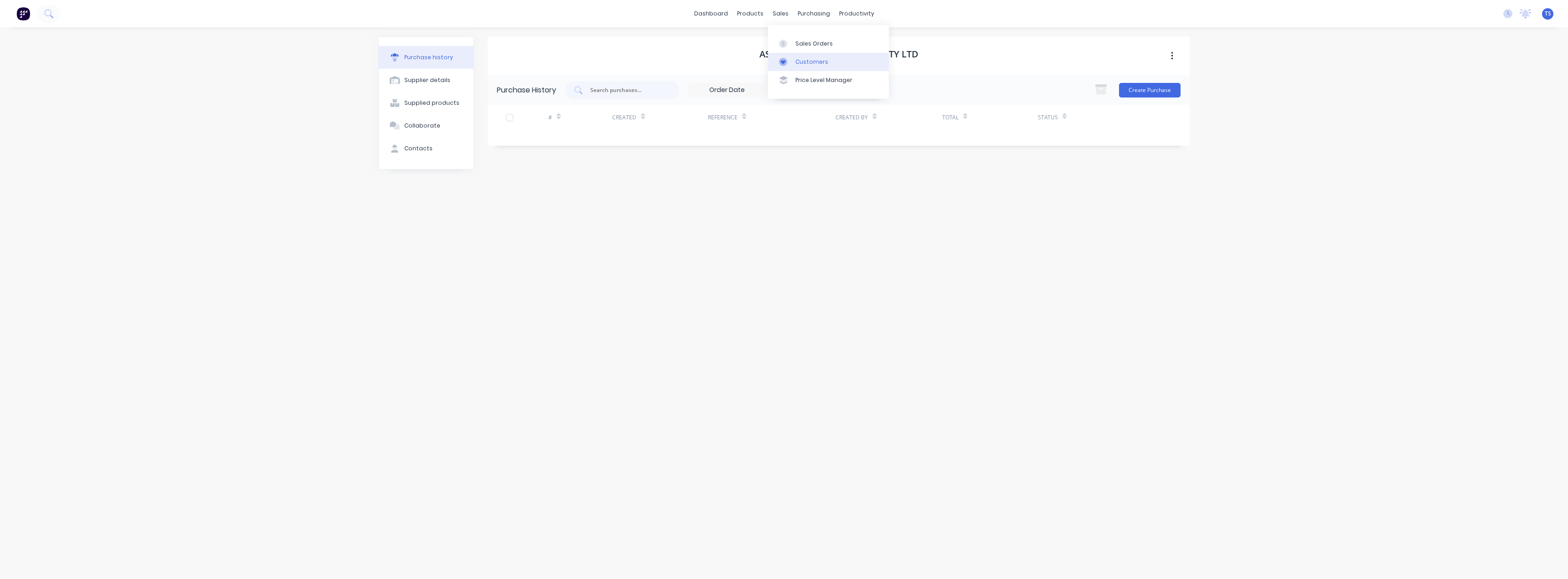
click at [798, 58] on div "Customers" at bounding box center [812, 62] width 33 height 8
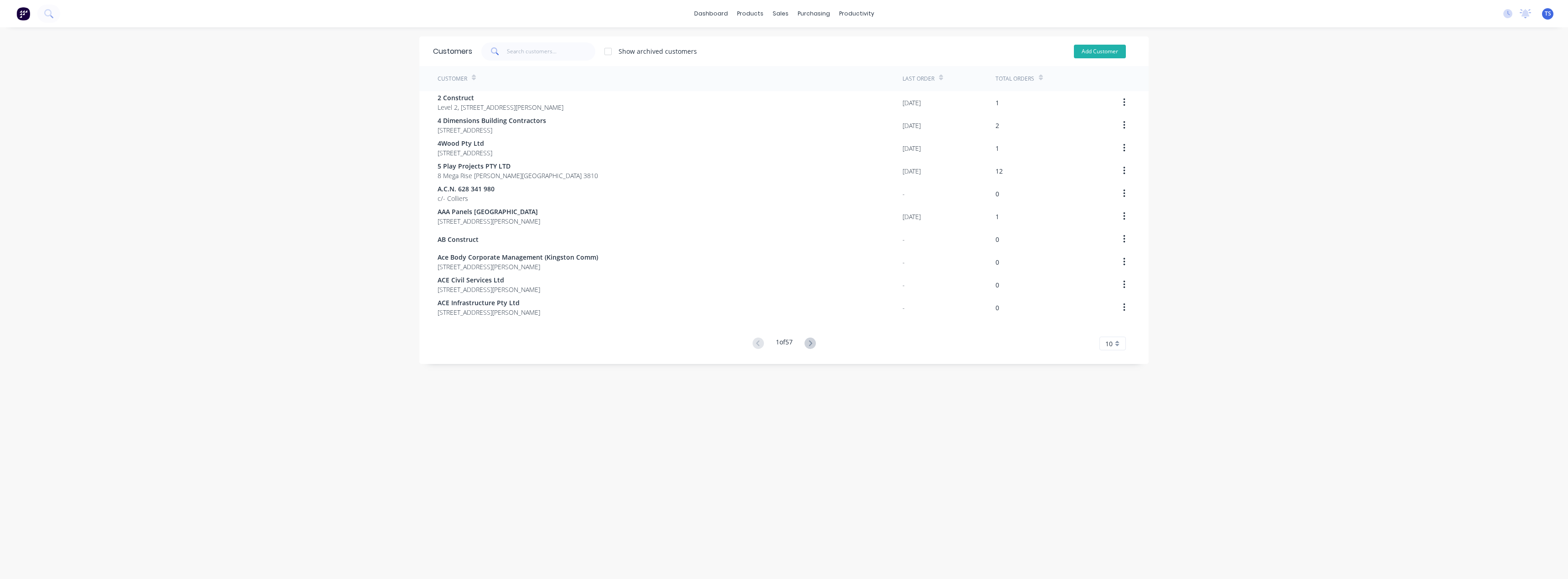
click at [1100, 55] on button "Add Customer" at bounding box center [1099, 51] width 52 height 13
select select "AU"
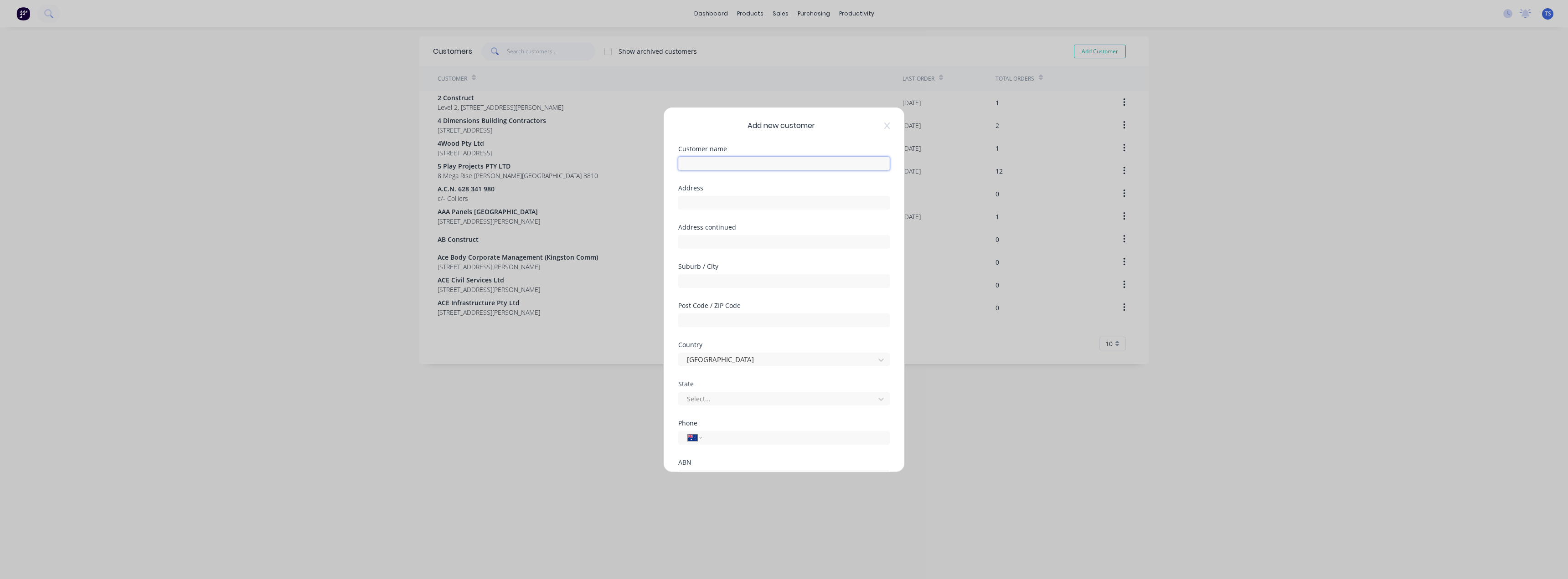
click at [708, 160] on input "text" at bounding box center [784, 163] width 212 height 13
click at [780, 34] on div "Add new customer Customer name Address Address continued Suburb / City Post Cod…" at bounding box center [784, 289] width 1568 height 579
click at [769, 13] on div "Add new customer Customer name Required Address Address continued Suburb / City…" at bounding box center [784, 289] width 1568 height 579
click at [324, 425] on div "Add new customer Customer name Required Address Address continued Suburb / City…" at bounding box center [784, 289] width 1568 height 579
click at [701, 159] on input "text" at bounding box center [784, 163] width 212 height 13
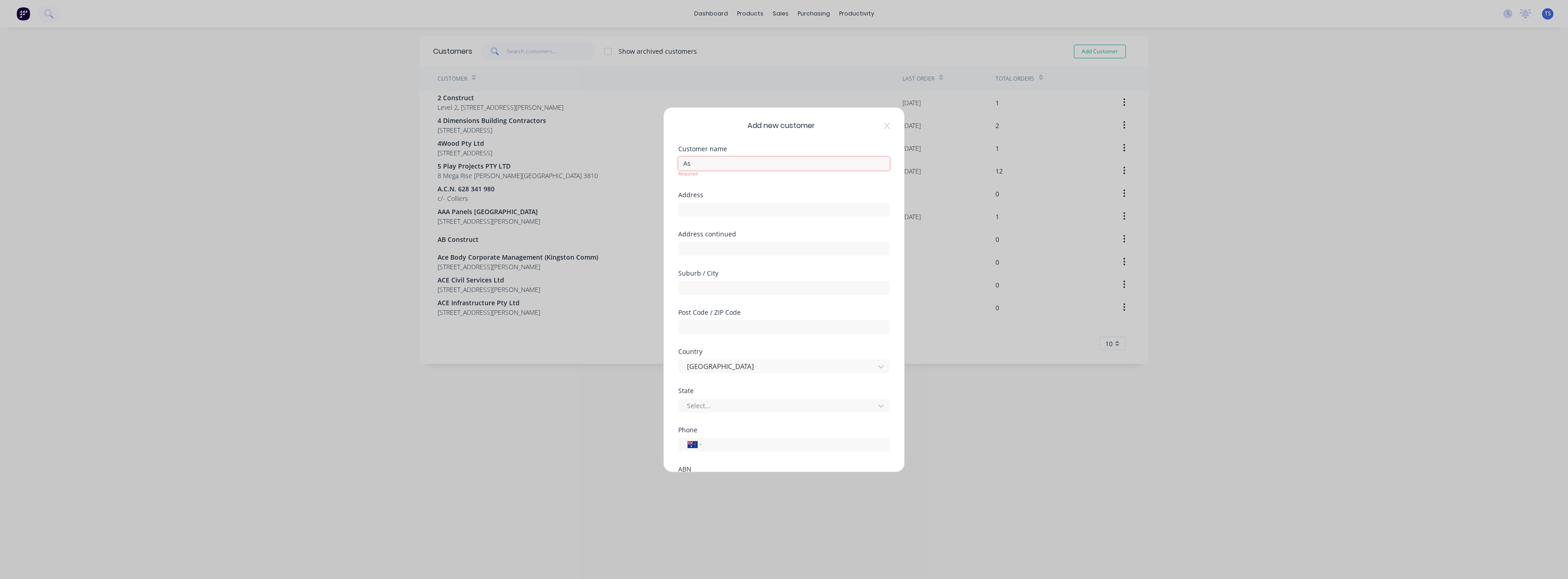
type input "A"
type input "Ashford Constructions PTY LTD"
click at [707, 406] on div "State Select..." at bounding box center [784, 407] width 212 height 39
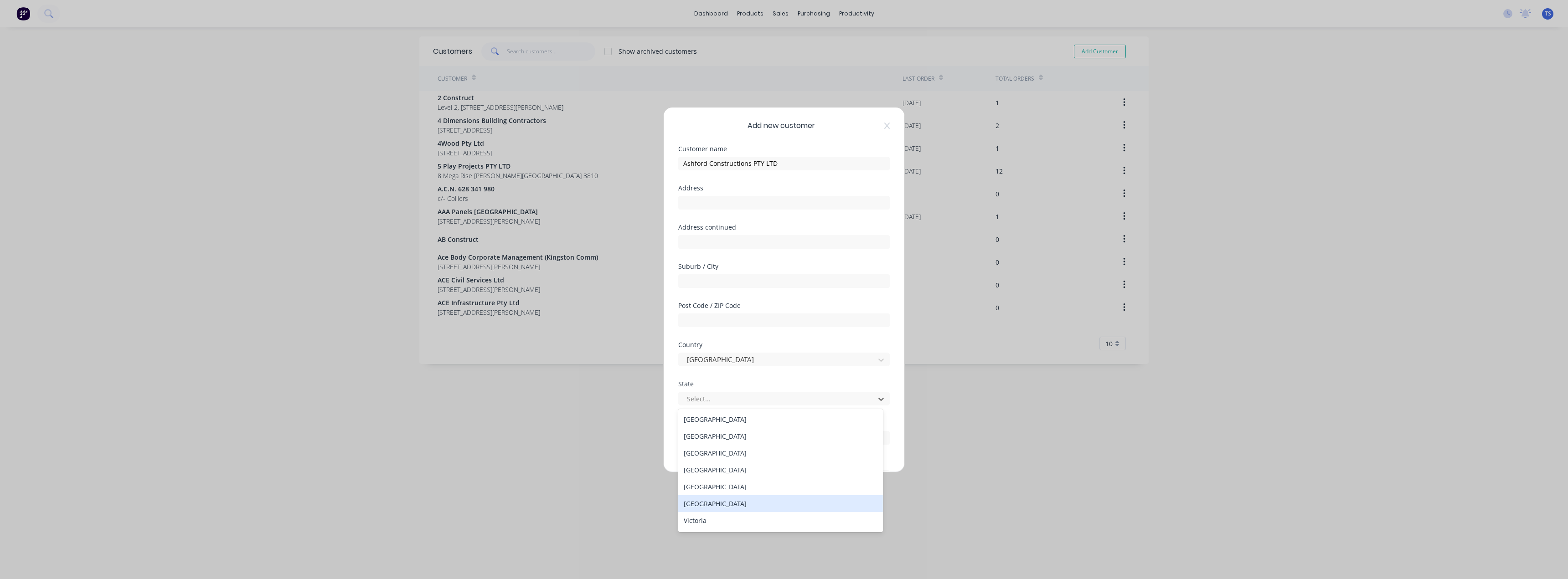
scroll to position [16, 0]
click at [706, 471] on div "[GEOGRAPHIC_DATA]" at bounding box center [780, 472] width 205 height 17
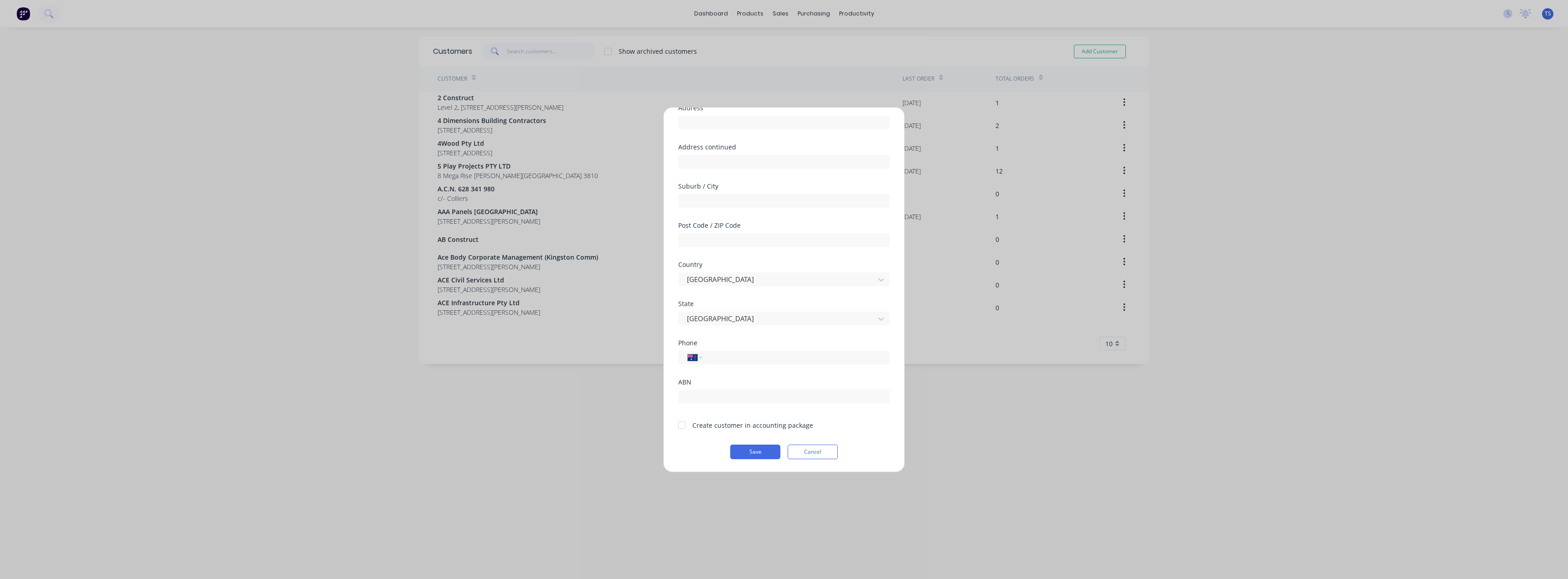
click at [680, 425] on div at bounding box center [681, 425] width 18 height 18
click at [759, 448] on button "Save" at bounding box center [755, 452] width 50 height 15
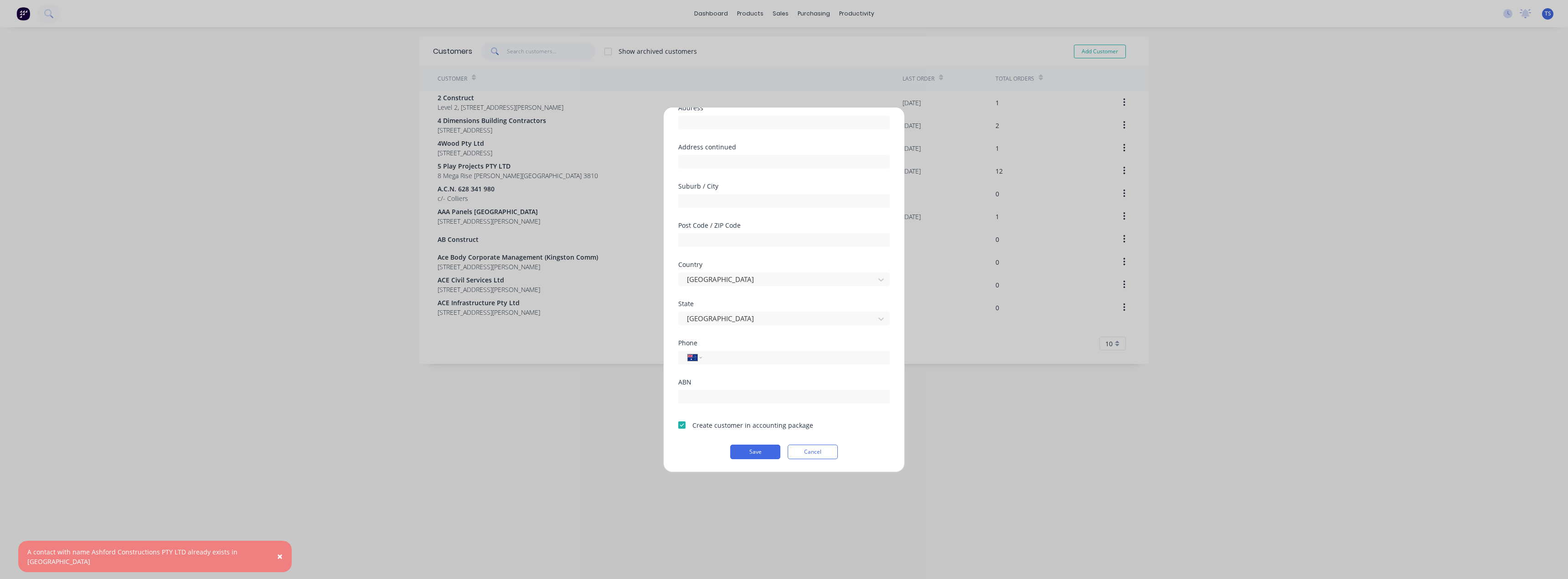
click at [823, 454] on button "Cancel" at bounding box center [813, 452] width 50 height 15
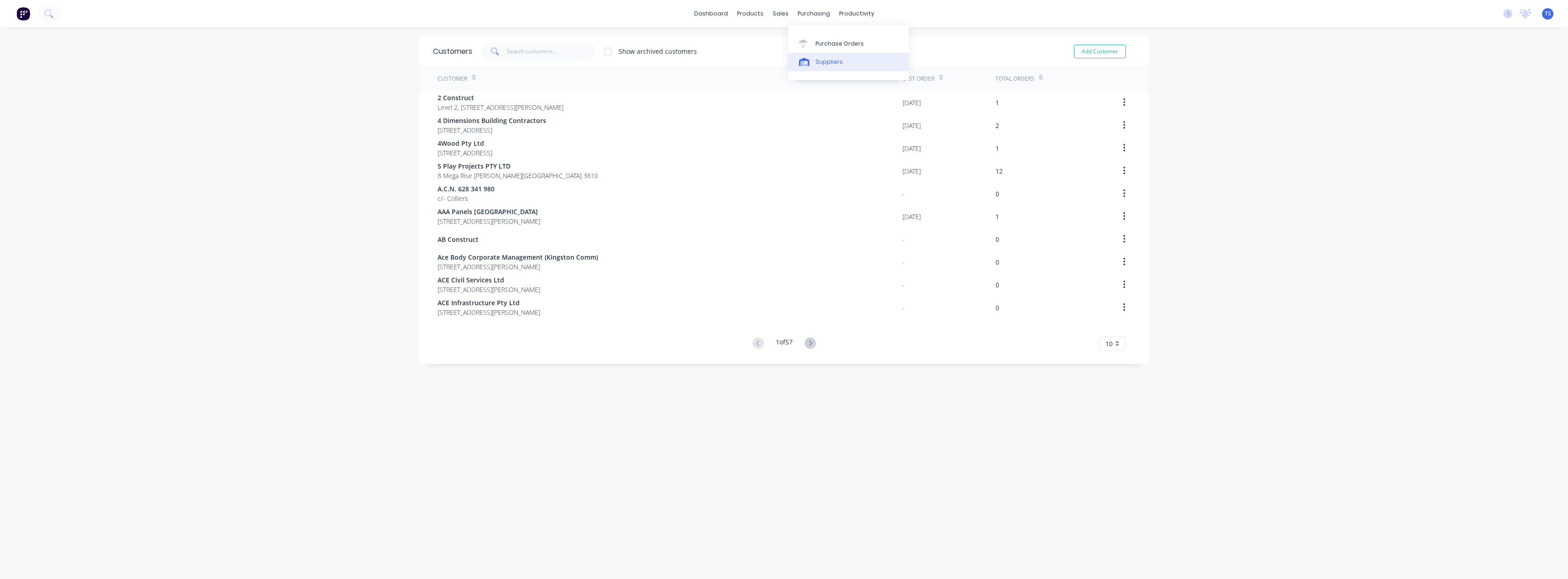
click at [813, 63] on link "Suppliers" at bounding box center [848, 62] width 121 height 18
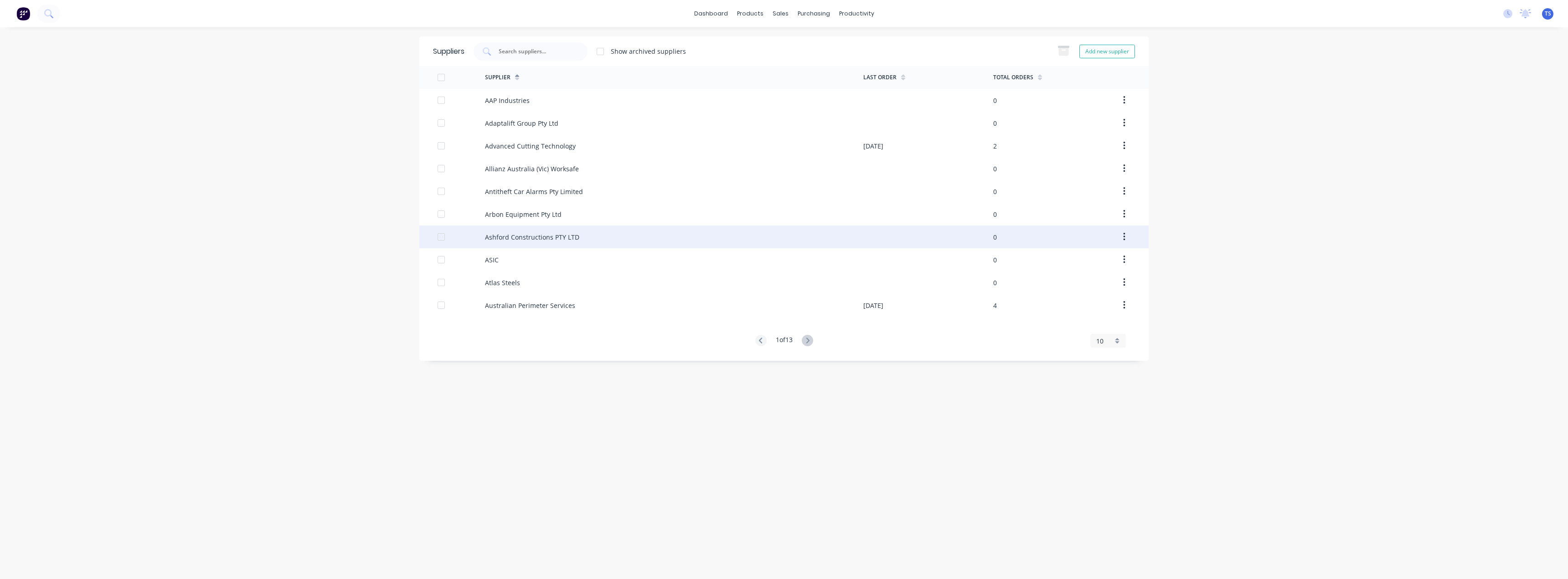
click at [511, 238] on div "Ashford Constructions PTY LTD" at bounding box center [532, 237] width 95 height 9
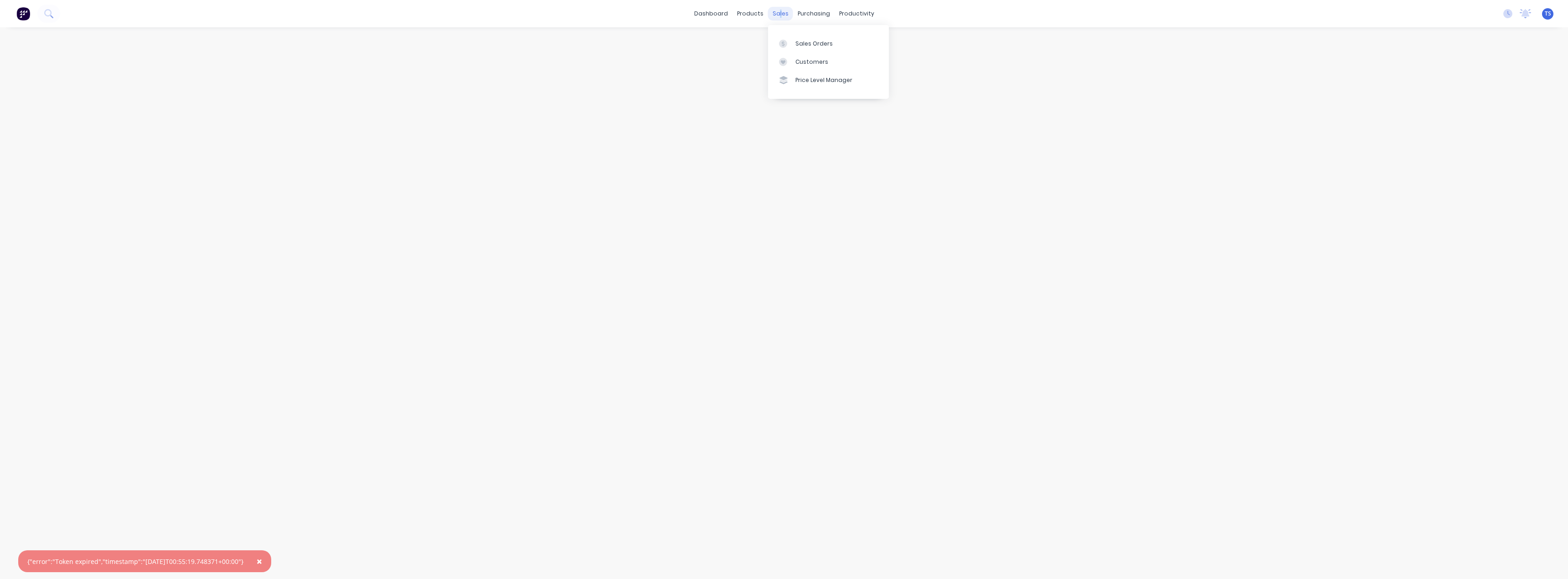
click at [780, 15] on div "sales" at bounding box center [780, 13] width 25 height 13
click at [798, 47] on div "Sales Orders" at bounding box center [814, 44] width 38 height 8
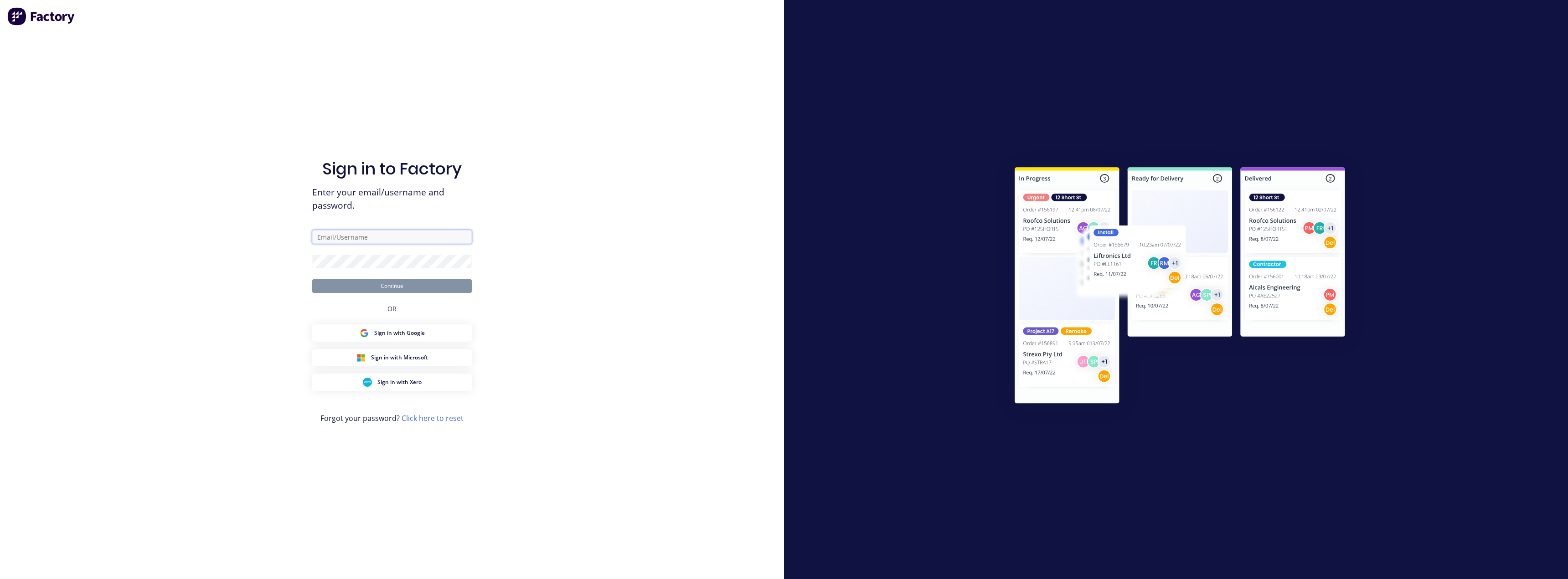
click at [355, 238] on input "text" at bounding box center [392, 237] width 159 height 13
type input "tess@supamaxx.com.au"
click at [387, 290] on button "Continue" at bounding box center [392, 286] width 159 height 13
click at [270, 253] on div "Sign in to Factory Enter your email/username and password. tess@supamaxx.com.au…" at bounding box center [391, 289] width 784 height 579
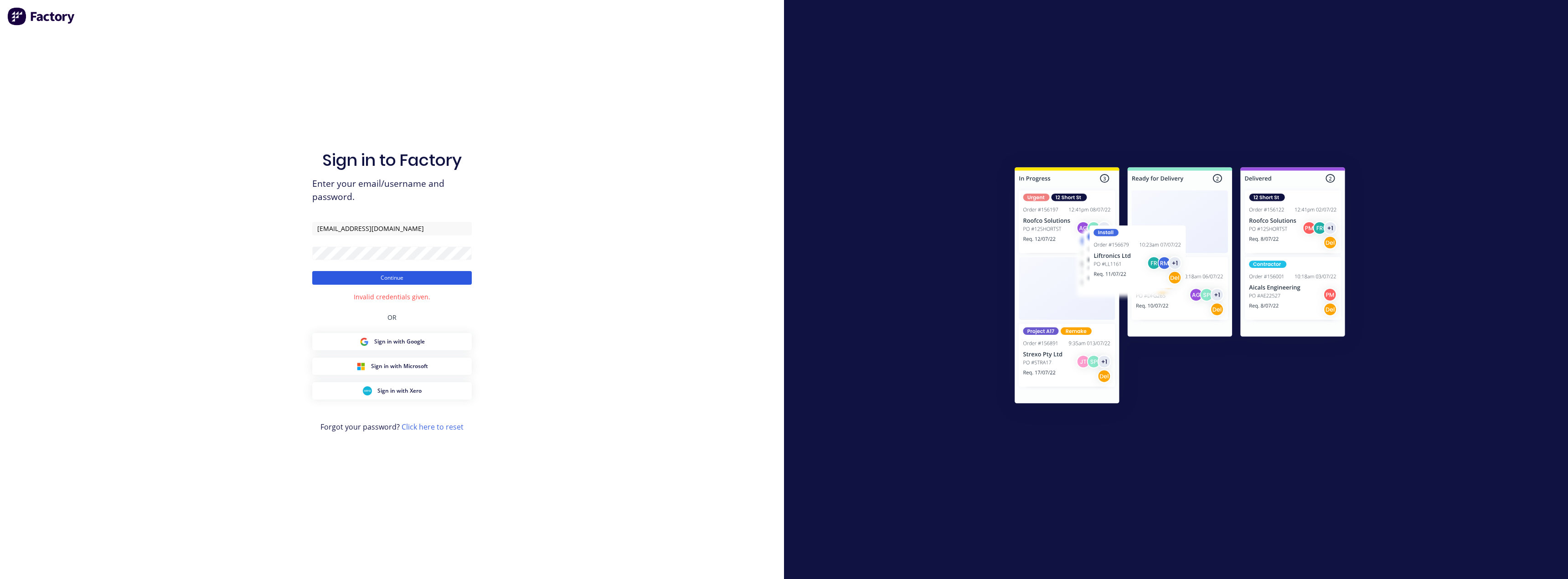
click at [374, 279] on button "Continue" at bounding box center [392, 277] width 159 height 13
click at [360, 279] on button "Continue" at bounding box center [392, 277] width 159 height 13
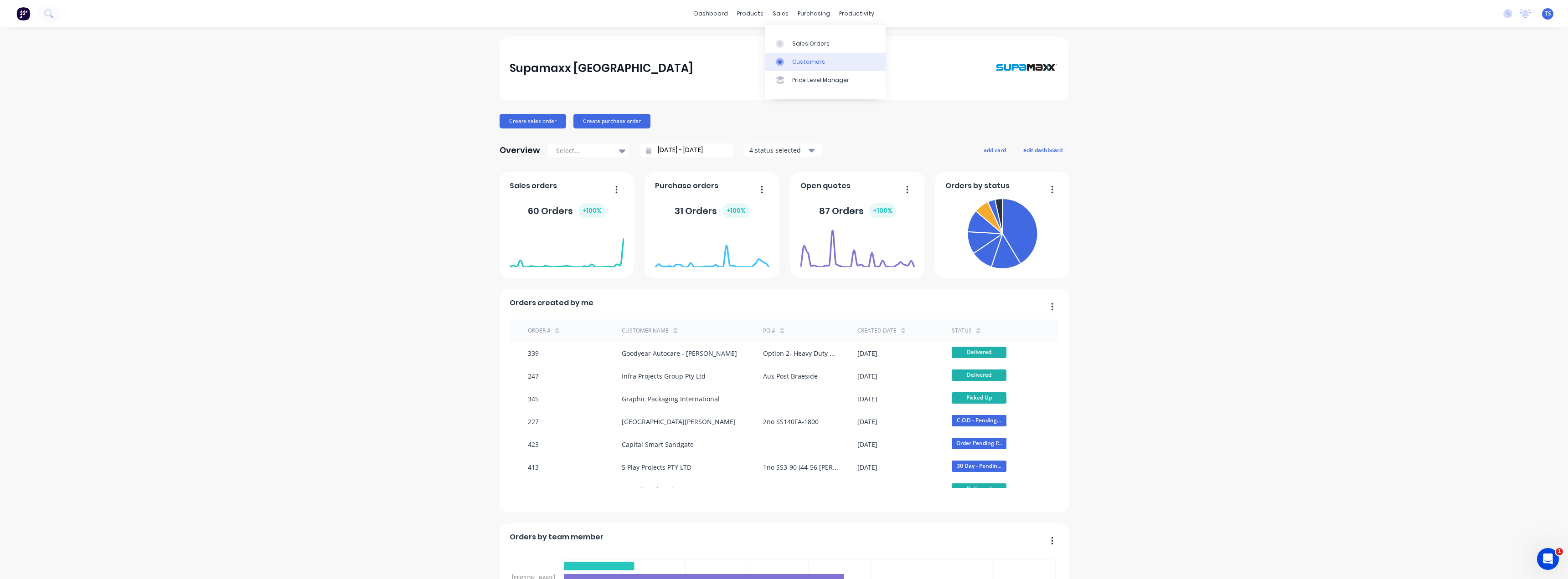
click at [800, 64] on div "Customers" at bounding box center [809, 62] width 33 height 8
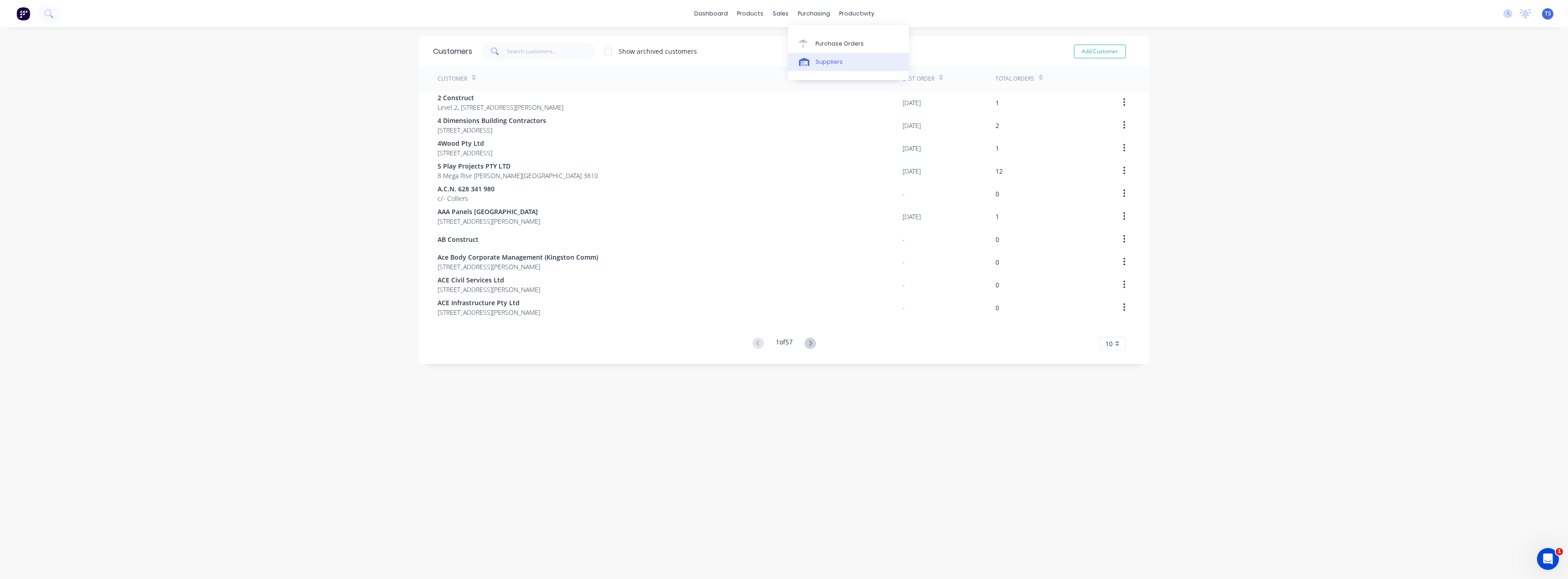
click at [825, 65] on div "Suppliers" at bounding box center [829, 62] width 27 height 8
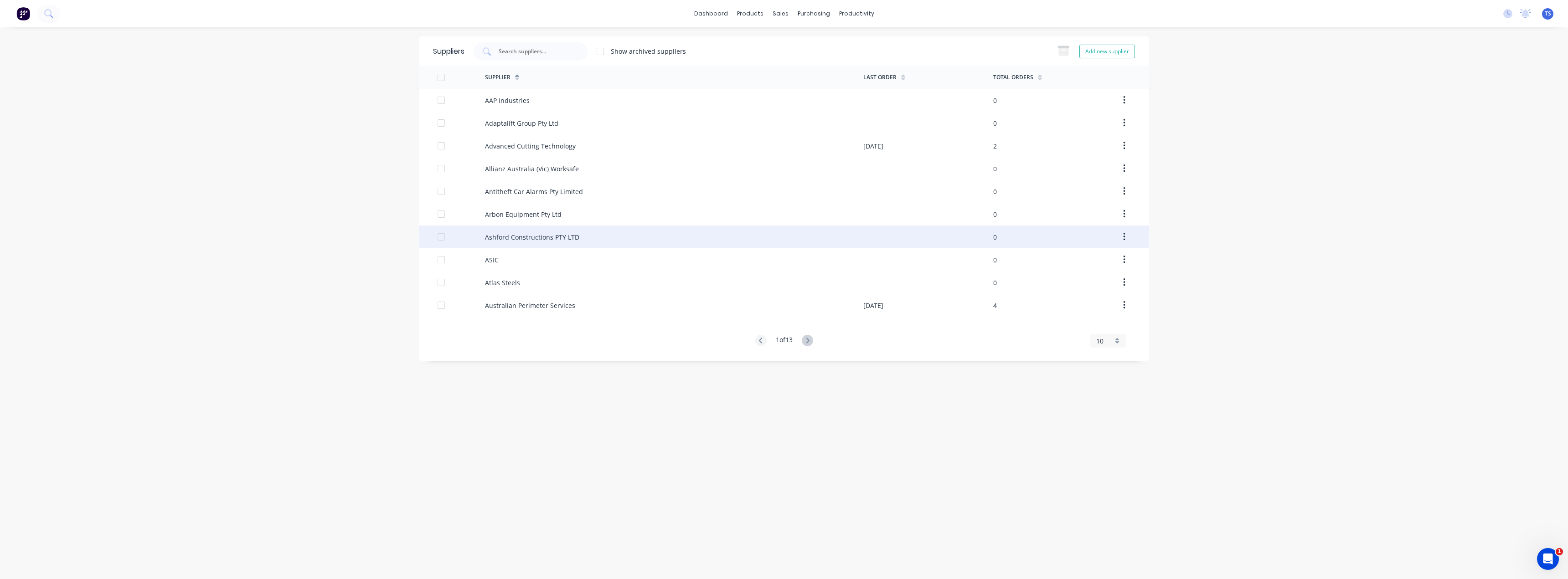
click at [531, 238] on div "Ashford Constructions PTY LTD" at bounding box center [532, 237] width 95 height 9
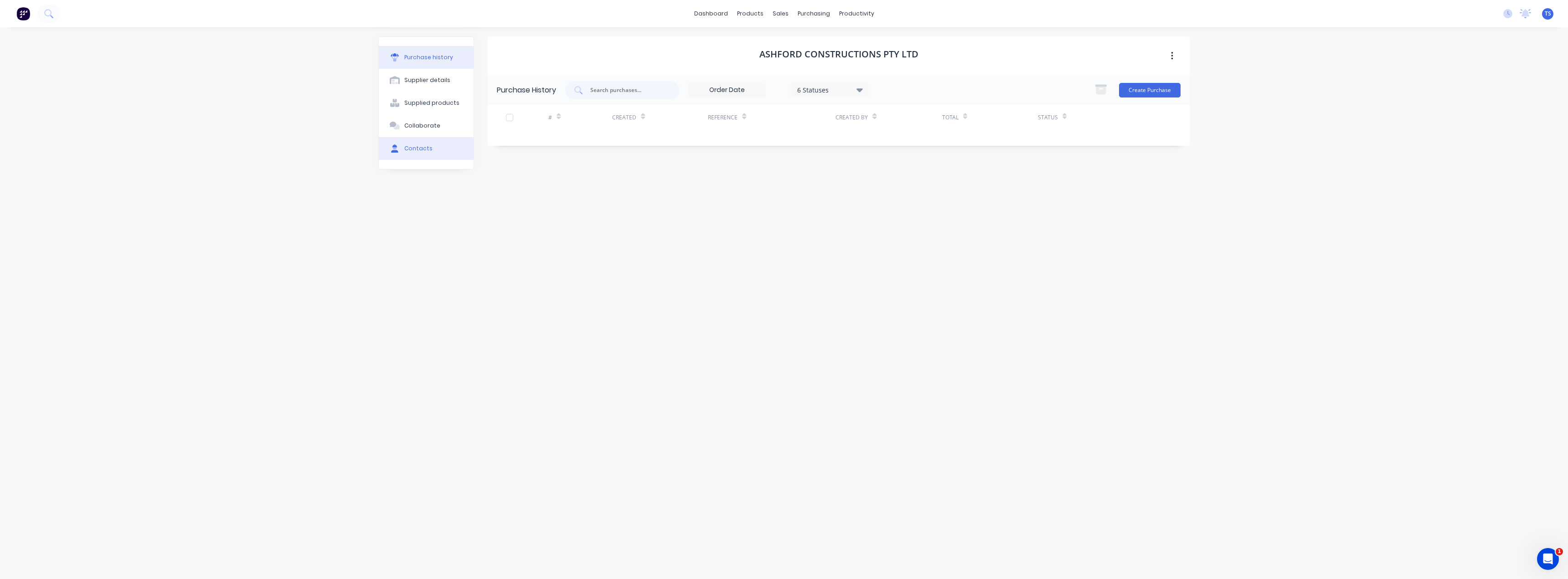
click at [406, 145] on div "Contacts" at bounding box center [418, 148] width 28 height 8
select select "AU"
click at [499, 119] on icon "button" at bounding box center [497, 120] width 5 height 6
click at [420, 59] on div "Purchase history" at bounding box center [428, 57] width 48 height 8
click at [416, 78] on div "Supplier details" at bounding box center [427, 80] width 46 height 8
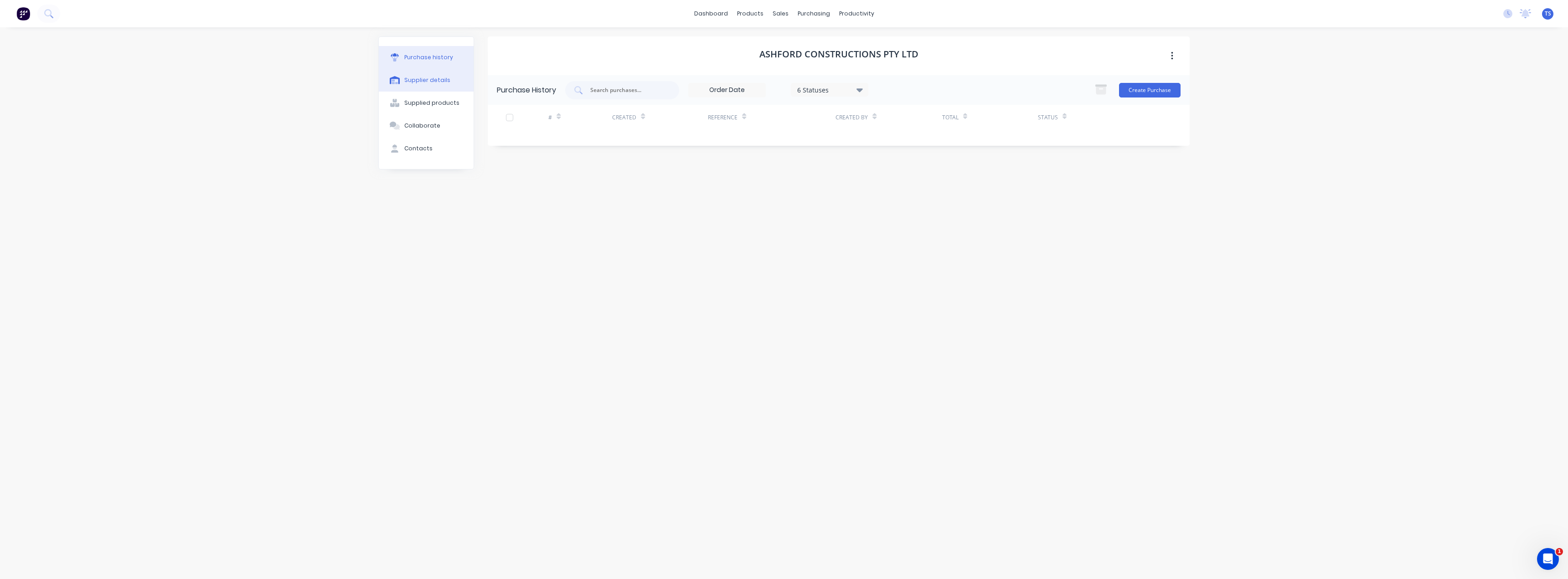
select select "AU"
